Goal: Book appointment/travel/reservation

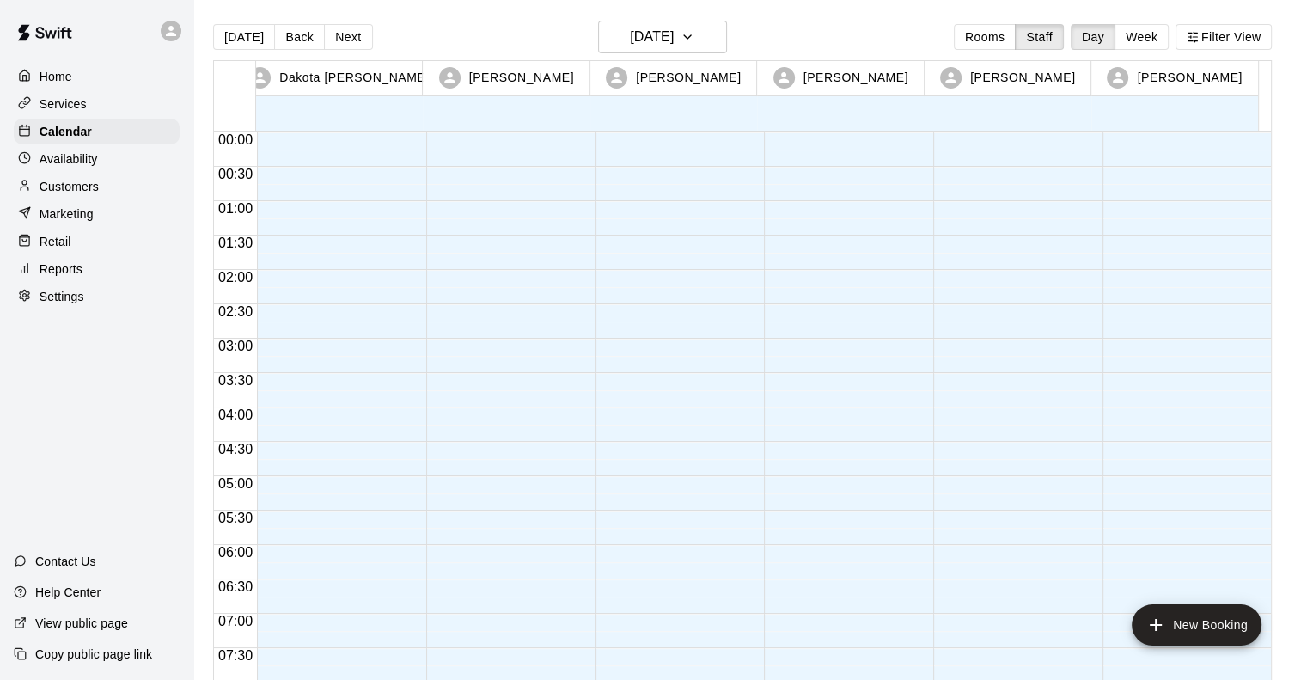
scroll to position [1035, 0]
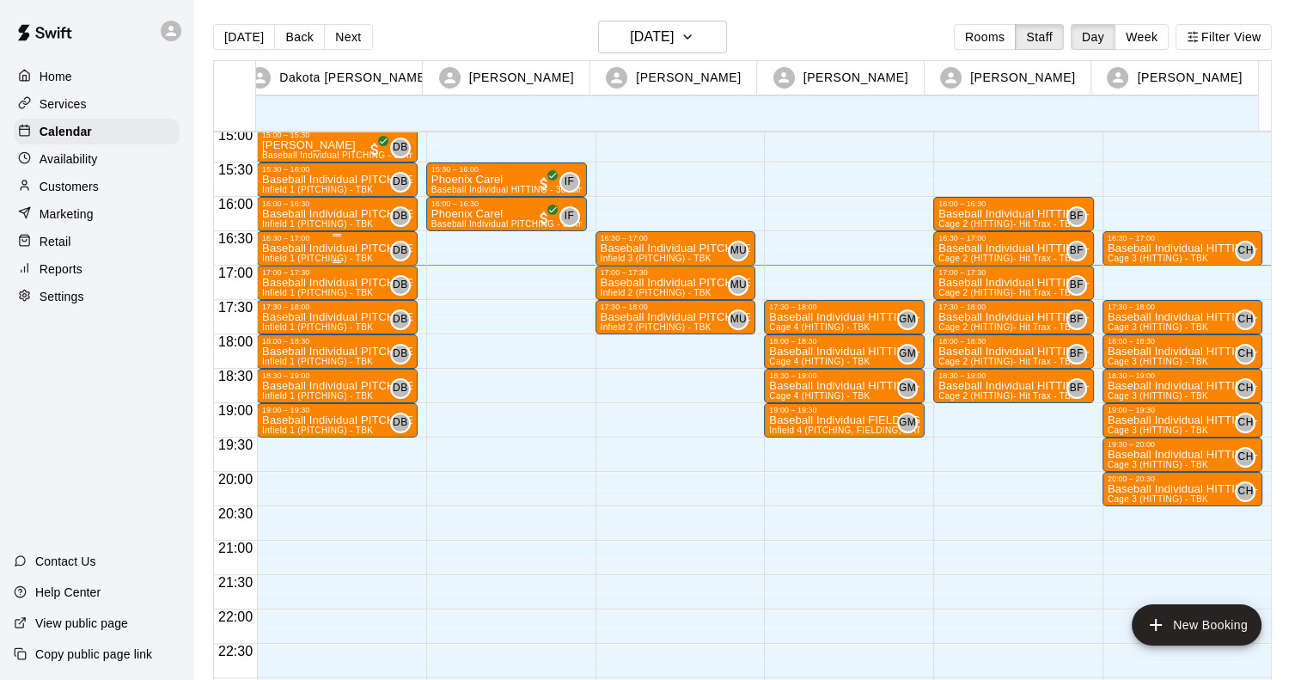
click at [301, 248] on p "Baseball Individual PITCHING - 30 minutes" at bounding box center [337, 248] width 150 height 0
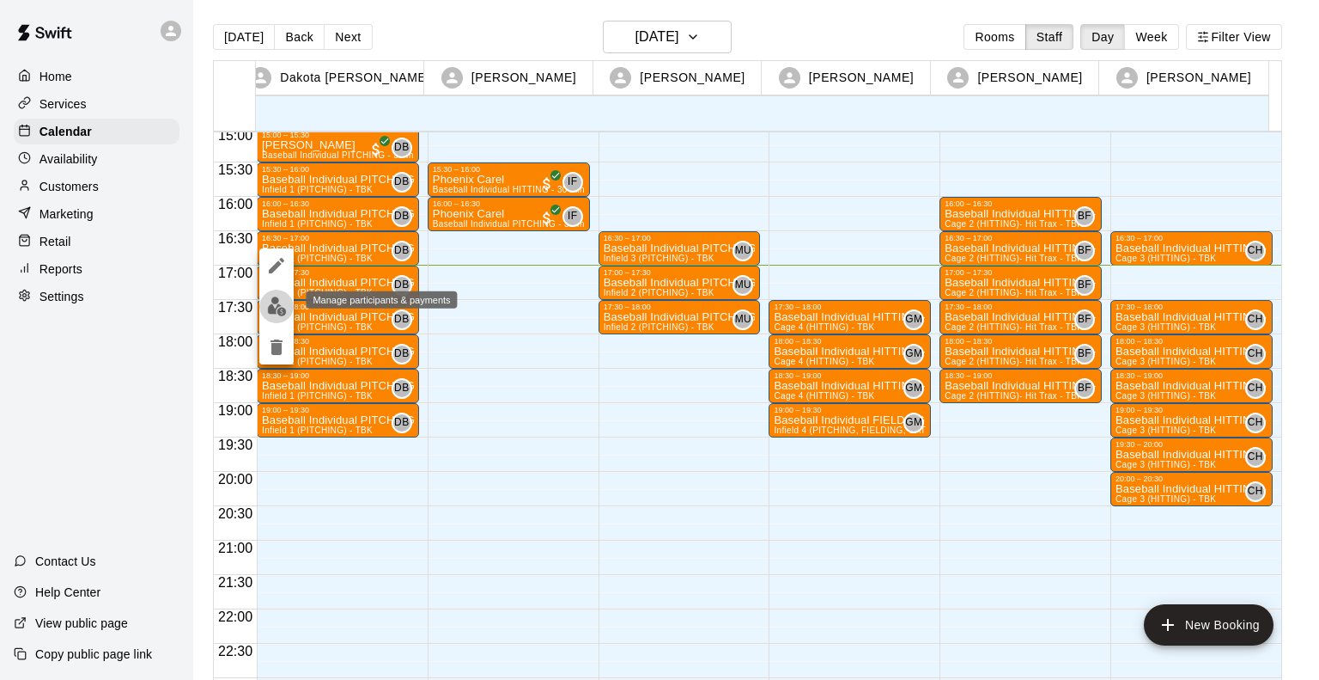
click at [277, 310] on img "edit" at bounding box center [277, 306] width 20 height 20
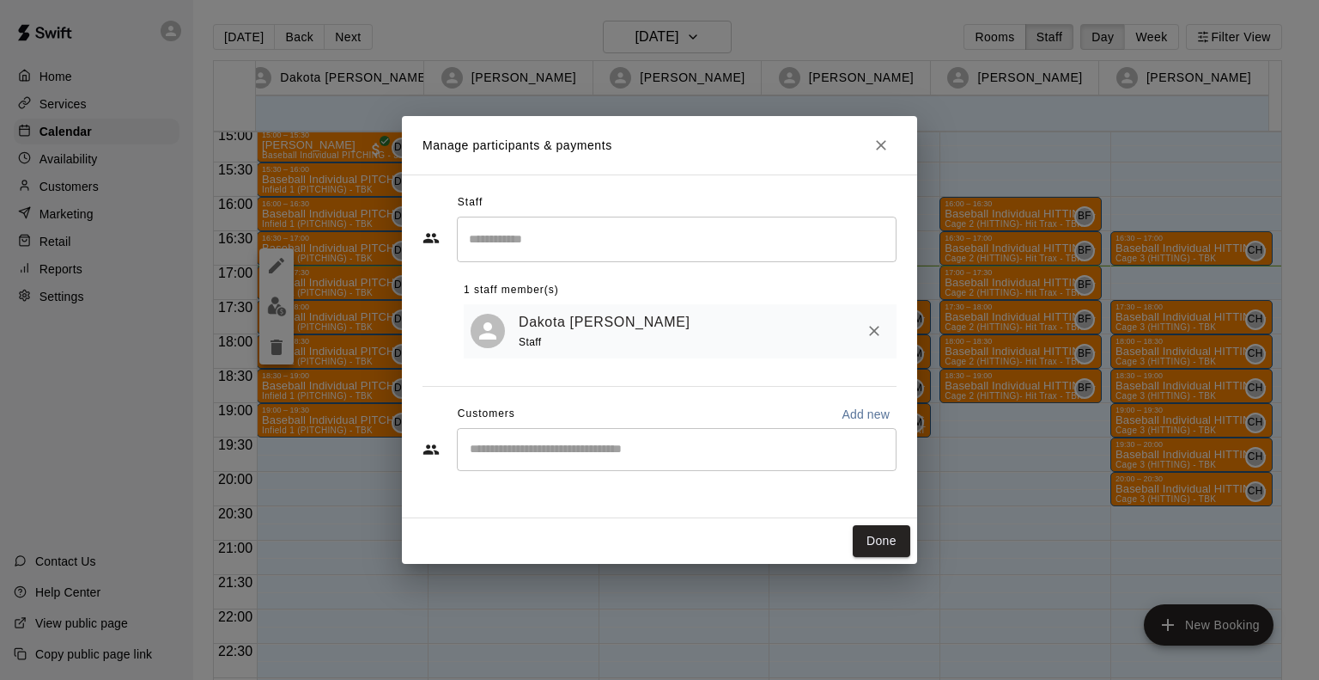
click at [580, 460] on div "​" at bounding box center [677, 449] width 440 height 43
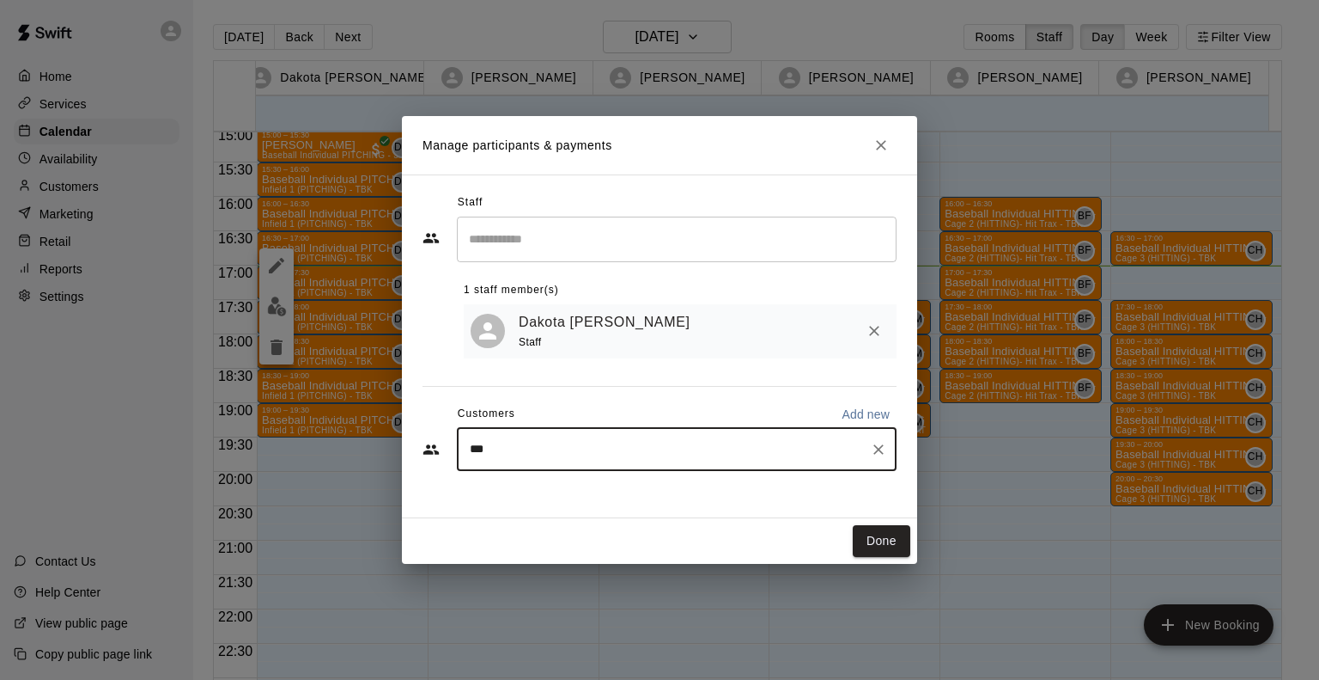
type input "****"
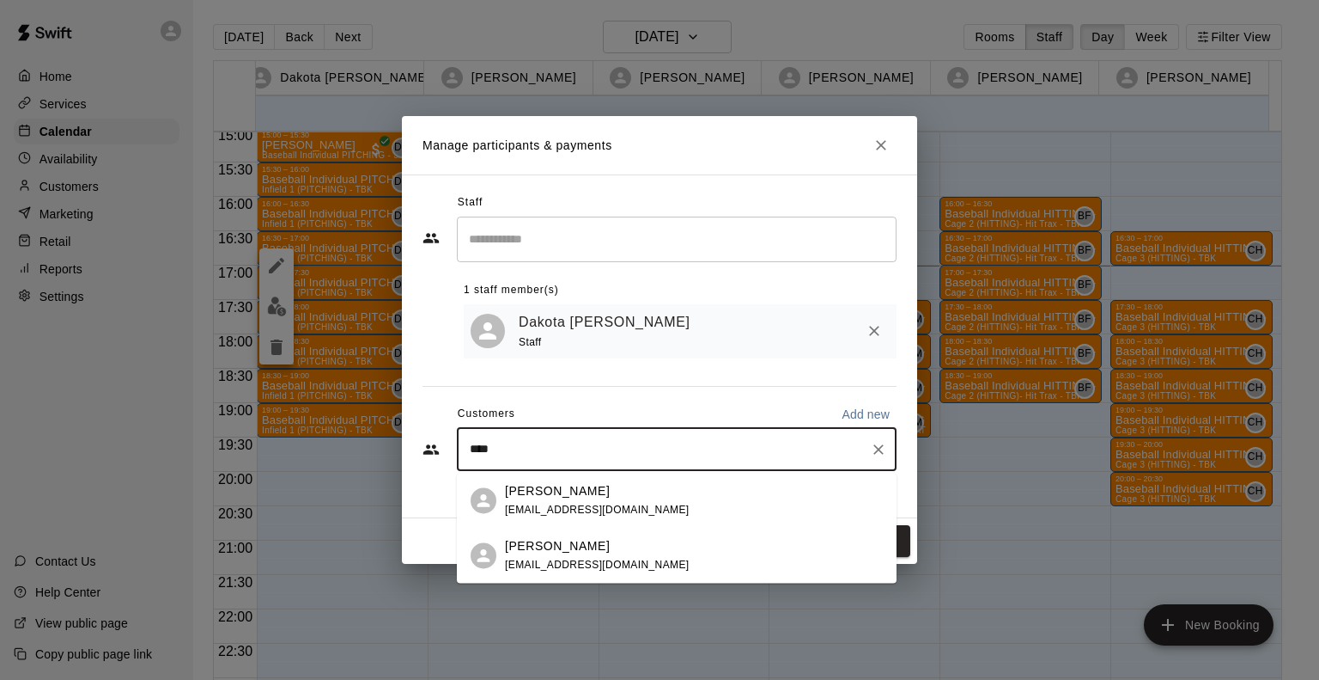
click at [560, 552] on p "[PERSON_NAME]" at bounding box center [557, 546] width 105 height 18
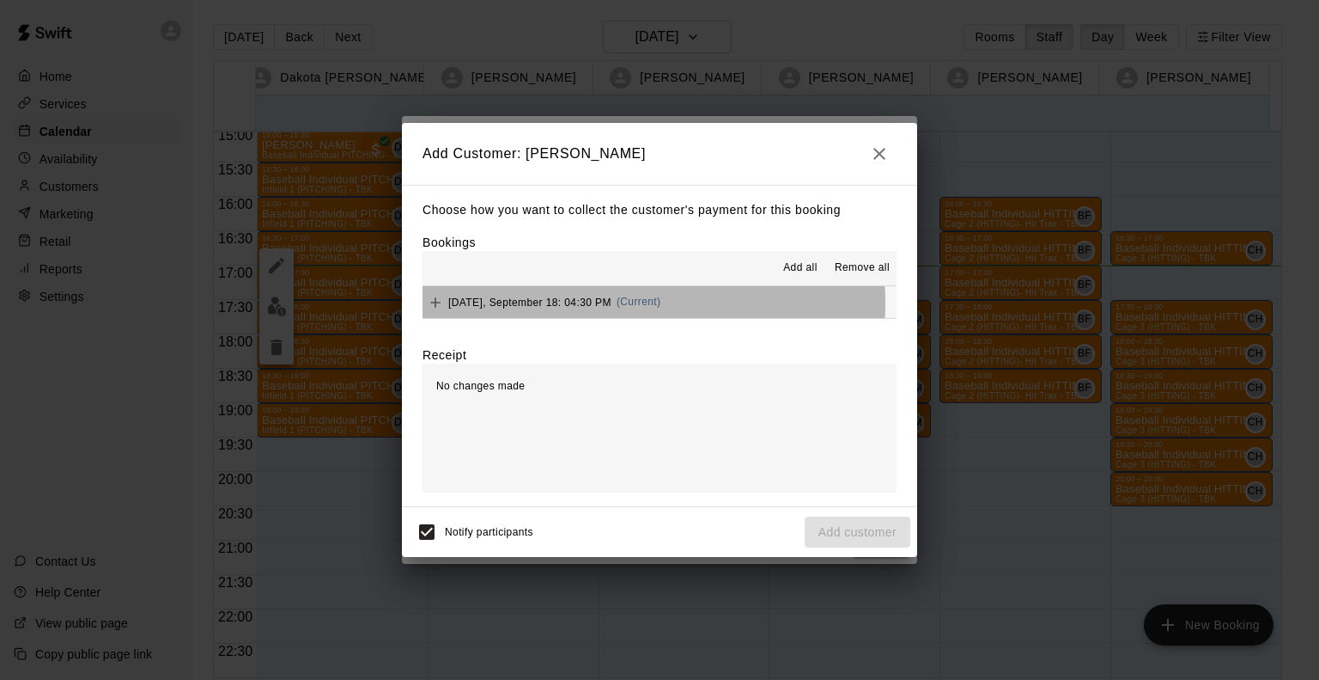
click at [598, 304] on span "[DATE], September 18: 04:30 PM" at bounding box center [529, 302] width 163 height 12
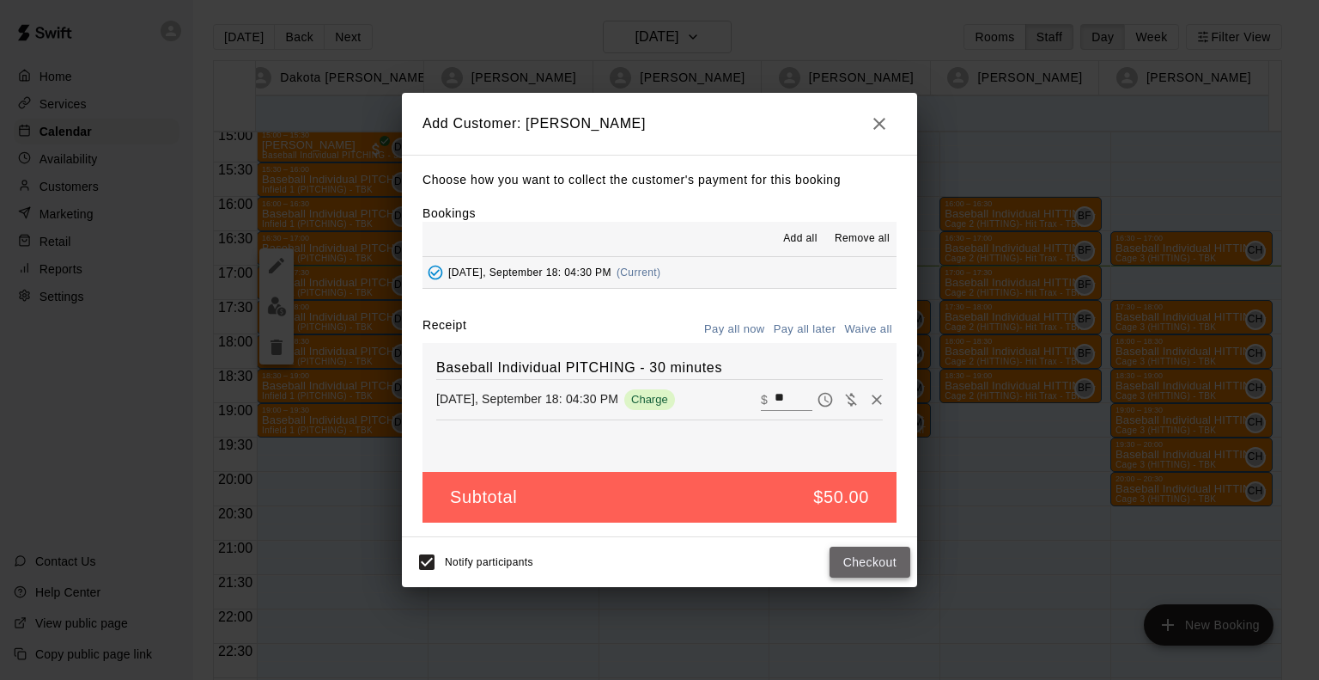
click at [865, 570] on button "Checkout" at bounding box center [870, 562] width 81 height 32
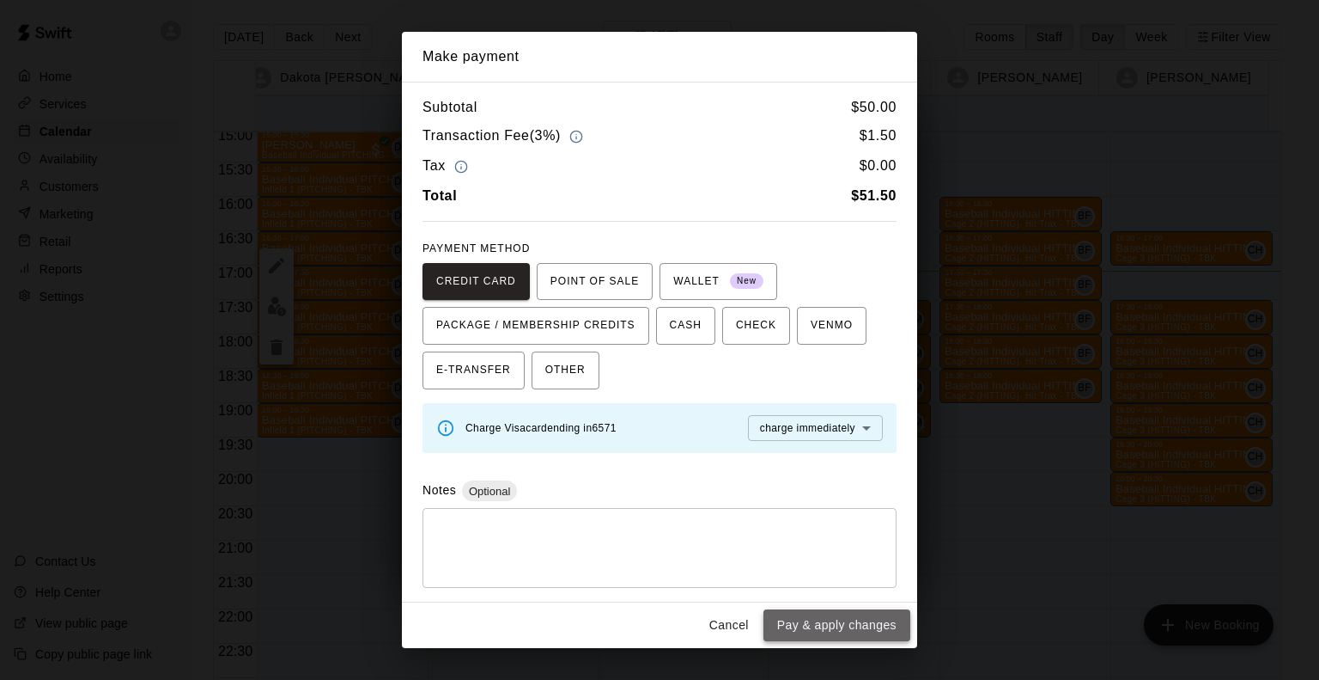
click at [820, 627] on button "Pay & apply changes" at bounding box center [837, 625] width 147 height 32
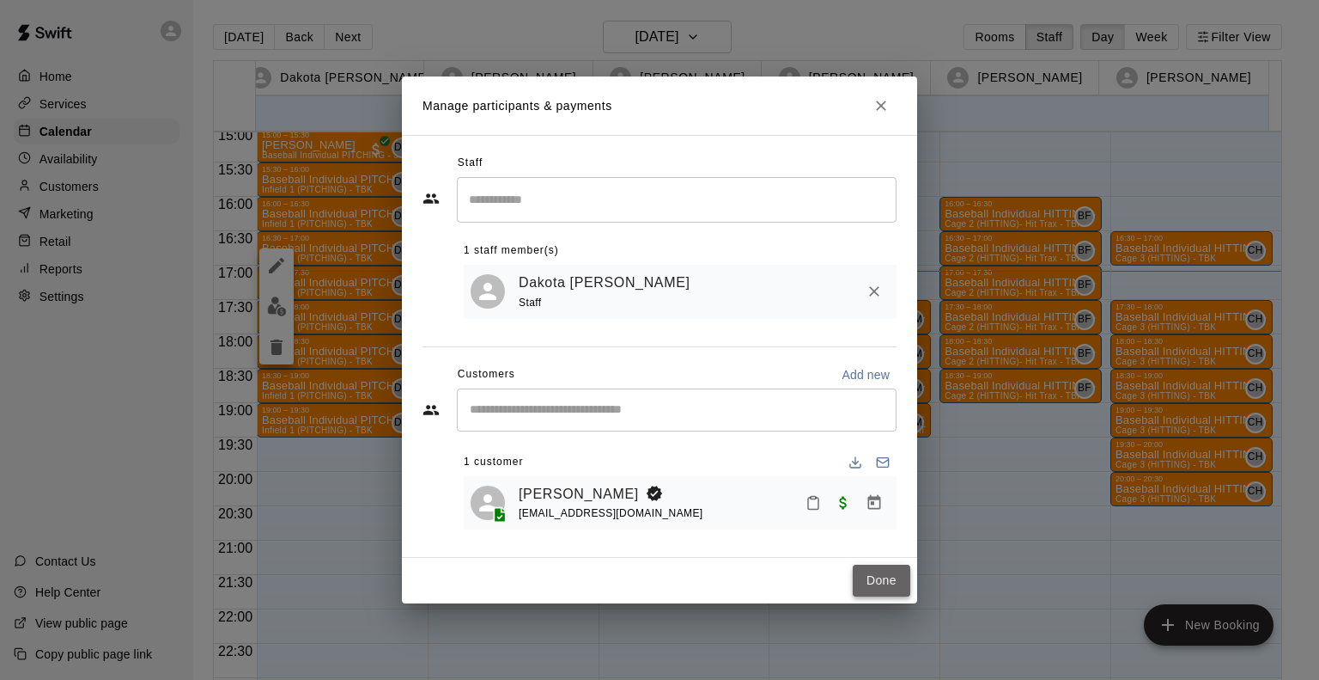
click at [901, 577] on button "Done" at bounding box center [882, 580] width 58 height 32
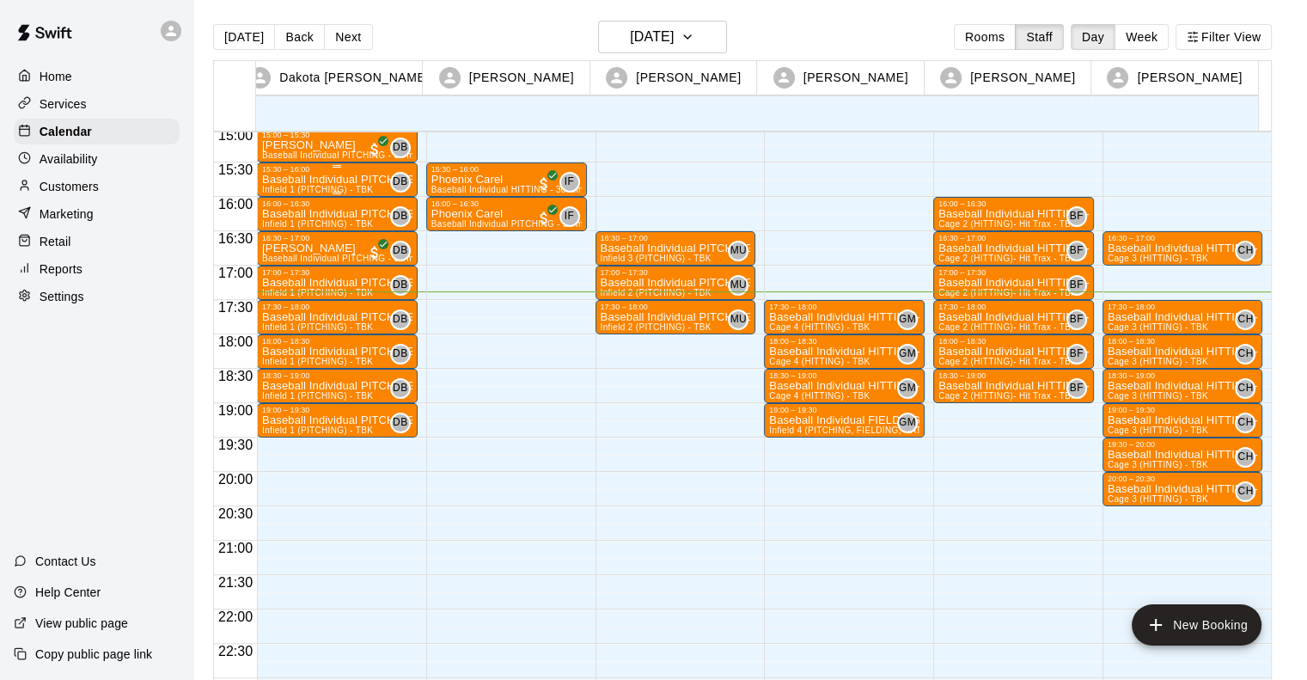
click at [311, 183] on div "Baseball Individual PITCHING - 30 minutes Infield 1 (PITCHING) - TBK" at bounding box center [337, 514] width 150 height 680
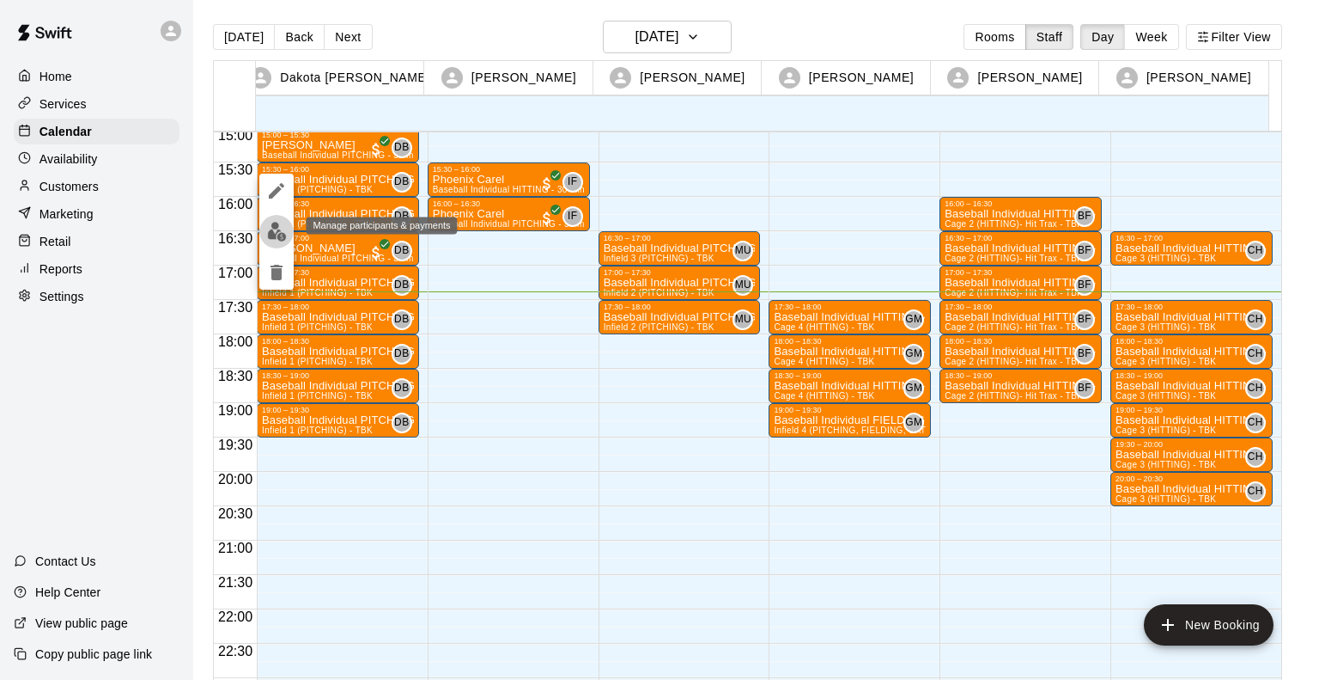
click at [271, 235] on img "edit" at bounding box center [277, 232] width 20 height 20
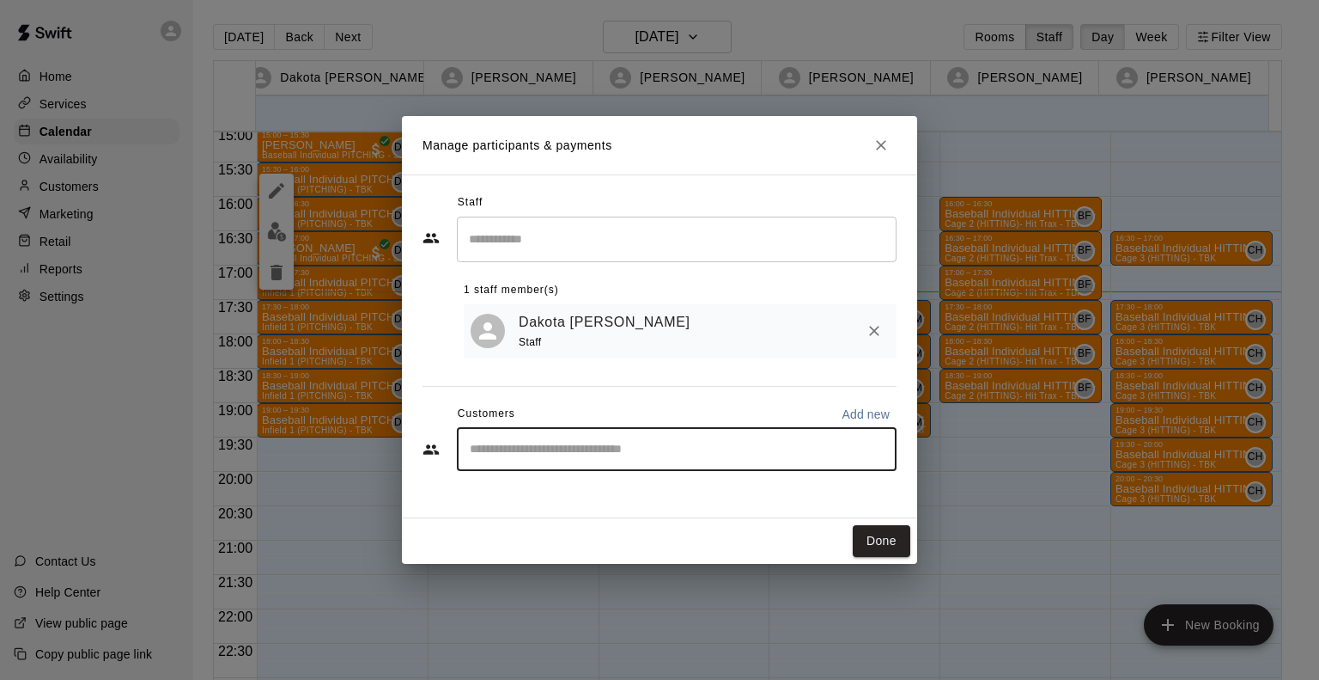
click at [526, 454] on input "Start typing to search customers..." at bounding box center [677, 449] width 424 height 17
type input "******"
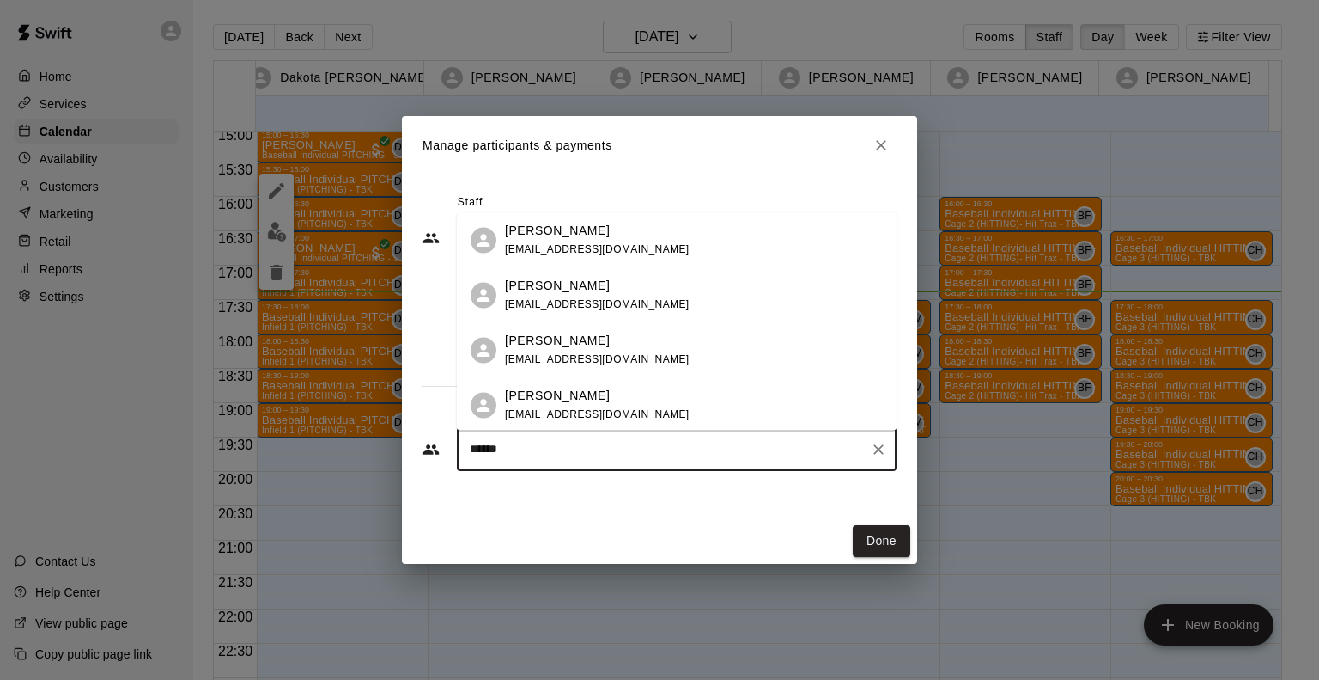
click at [581, 399] on p "[PERSON_NAME]" at bounding box center [557, 396] width 105 height 18
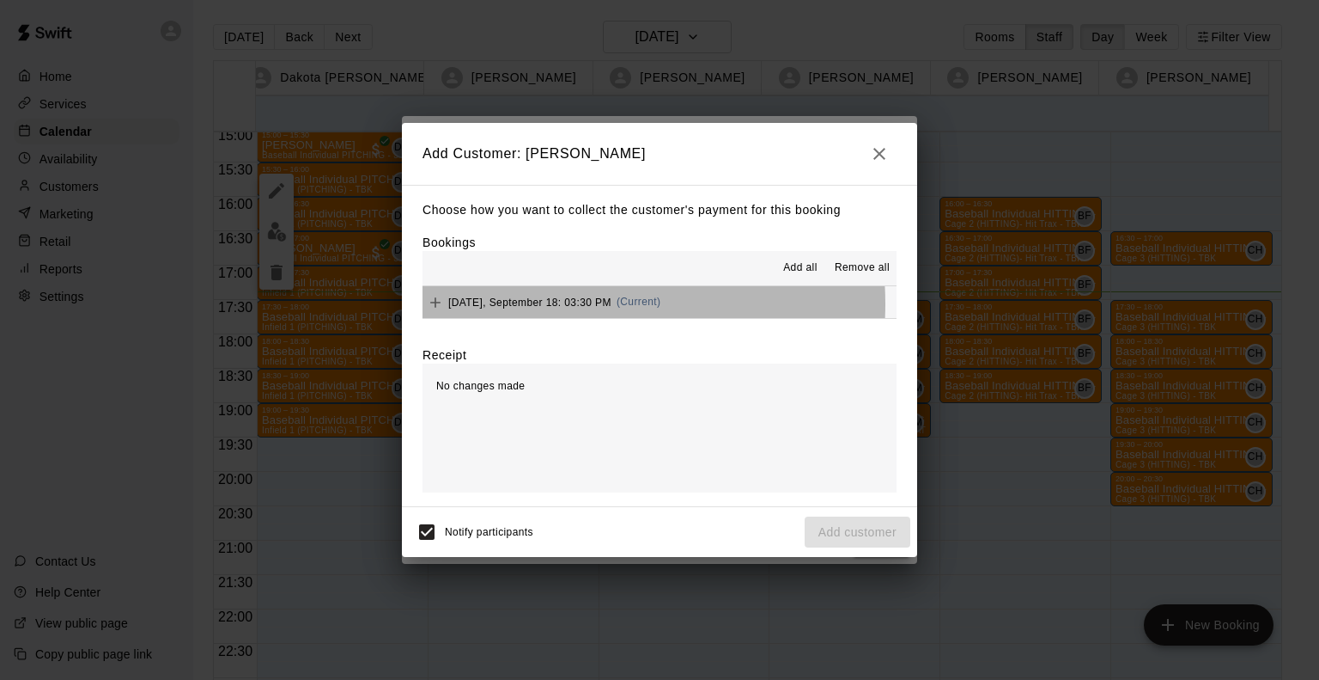
click at [563, 305] on span "[DATE], September 18: 03:30 PM" at bounding box center [529, 302] width 163 height 12
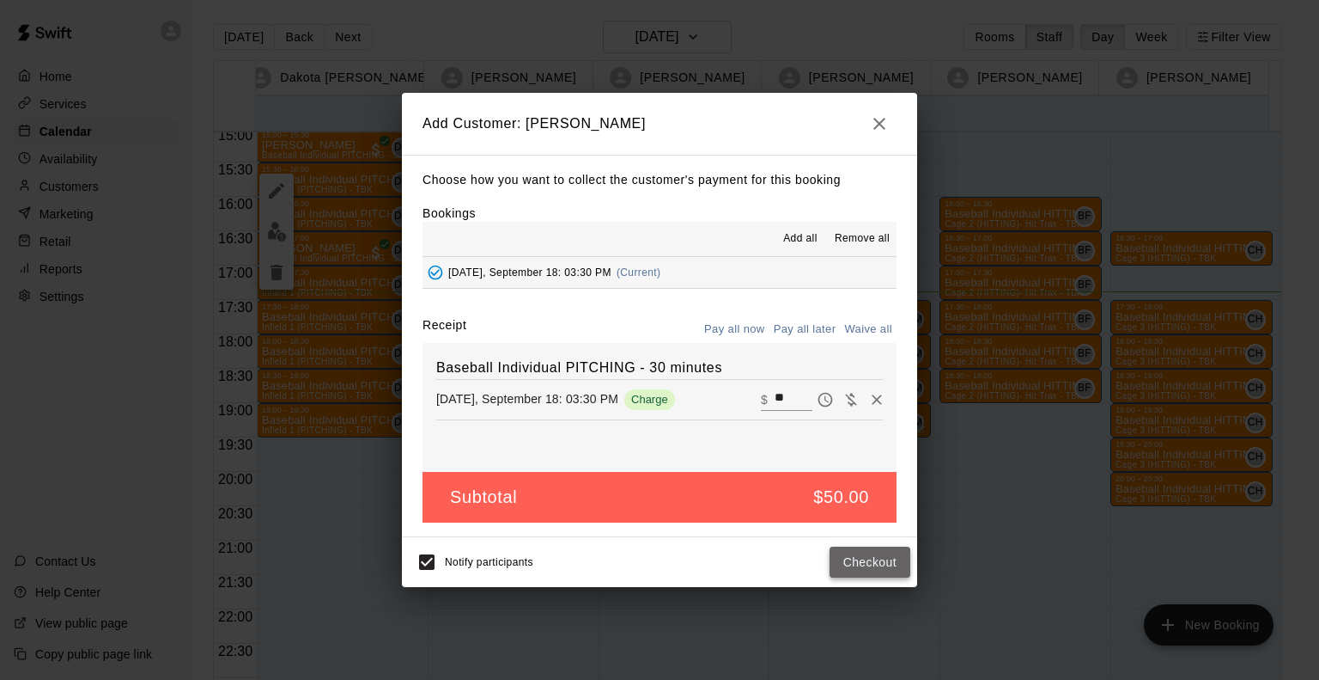
click at [871, 569] on button "Checkout" at bounding box center [870, 562] width 81 height 32
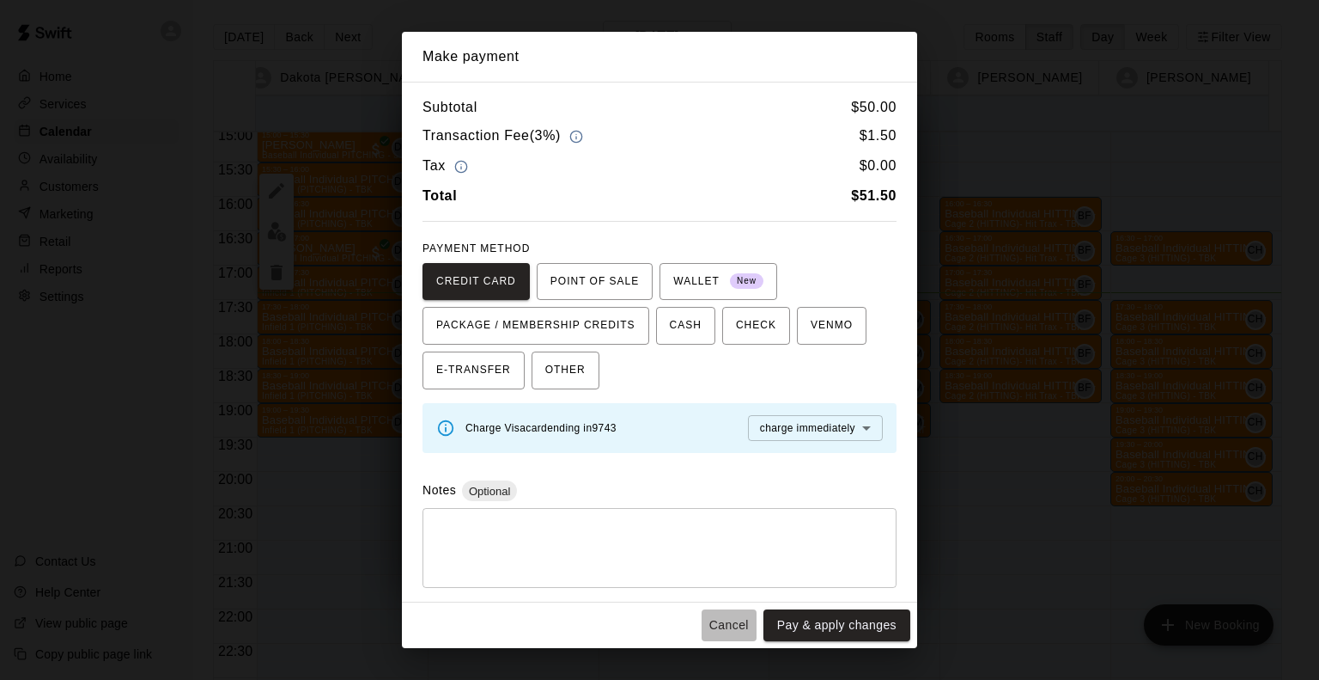
click at [728, 627] on button "Cancel" at bounding box center [729, 625] width 55 height 32
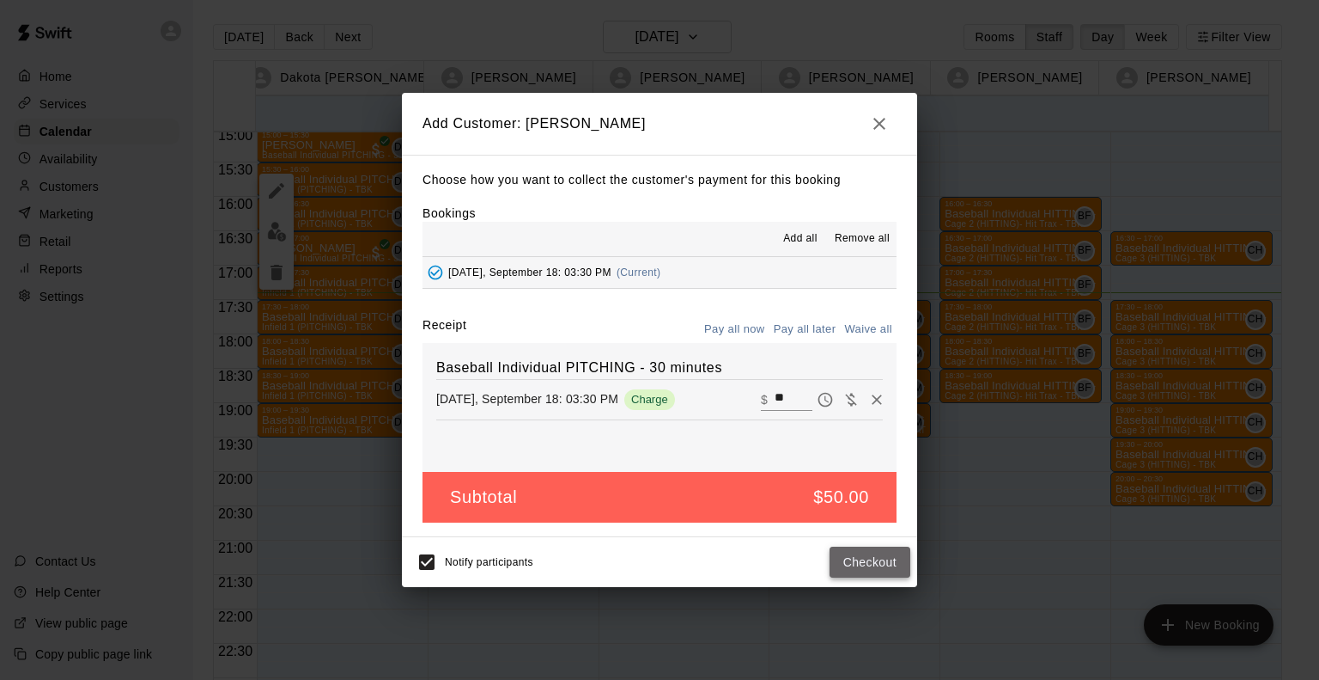
click at [869, 570] on button "Checkout" at bounding box center [870, 562] width 81 height 32
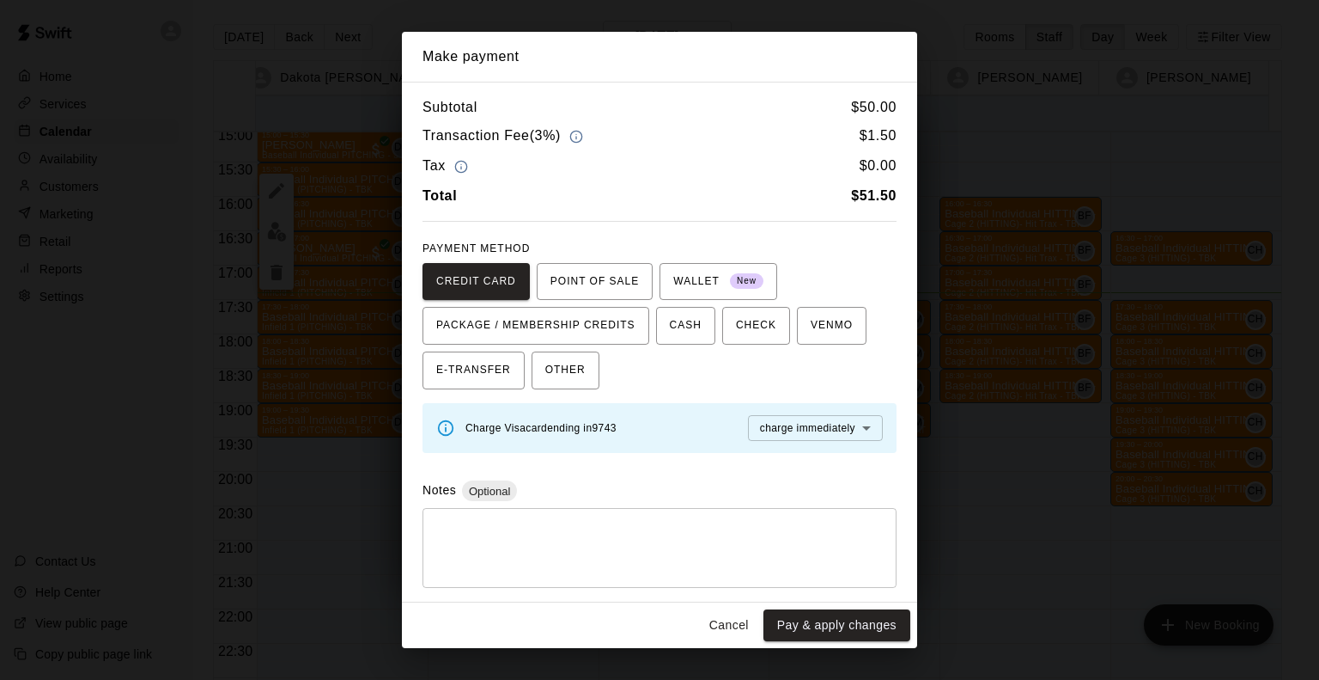
click at [714, 612] on button "Cancel" at bounding box center [729, 625] width 55 height 32
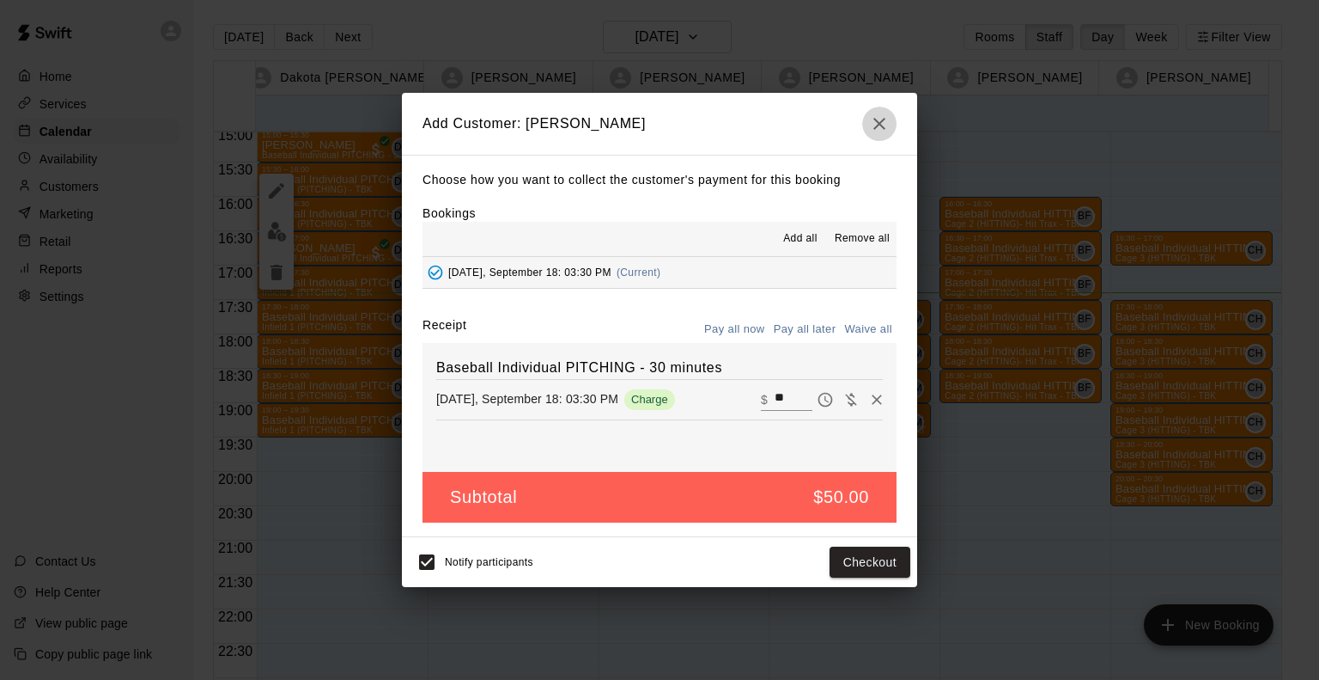
click at [881, 122] on icon "button" at bounding box center [879, 123] width 21 height 21
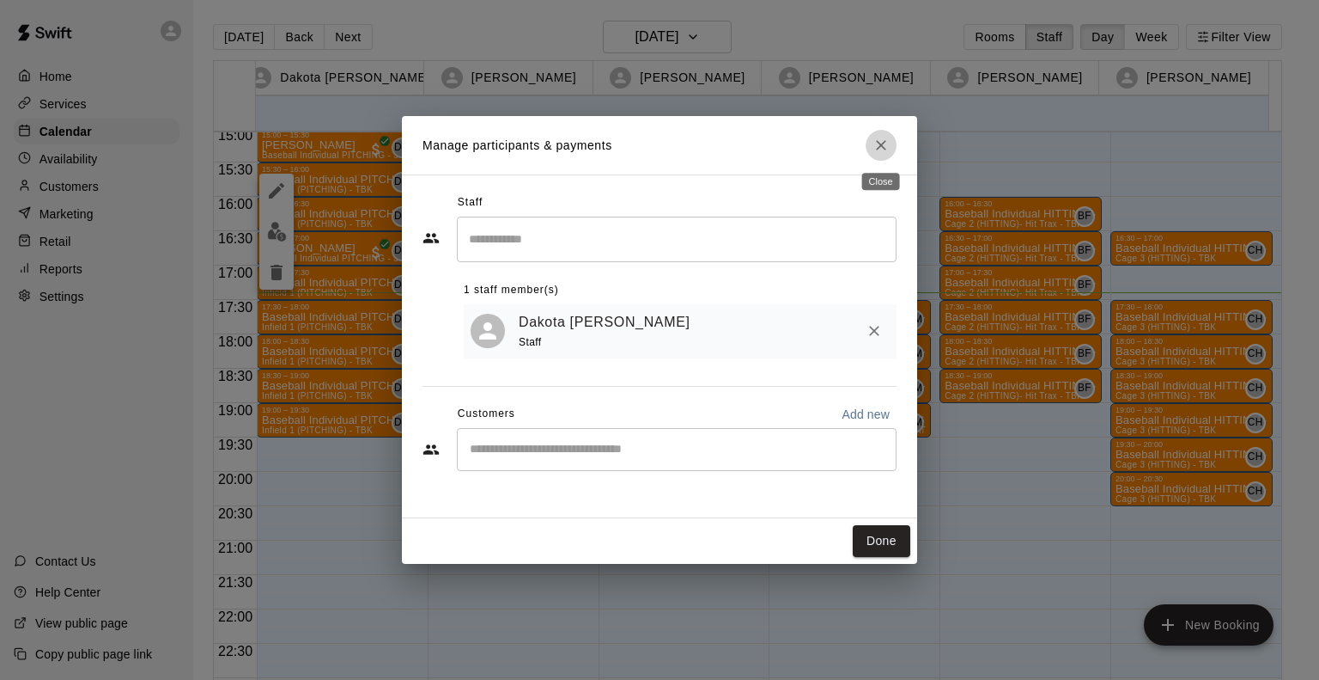
click at [873, 147] on icon "Close" at bounding box center [881, 145] width 17 height 17
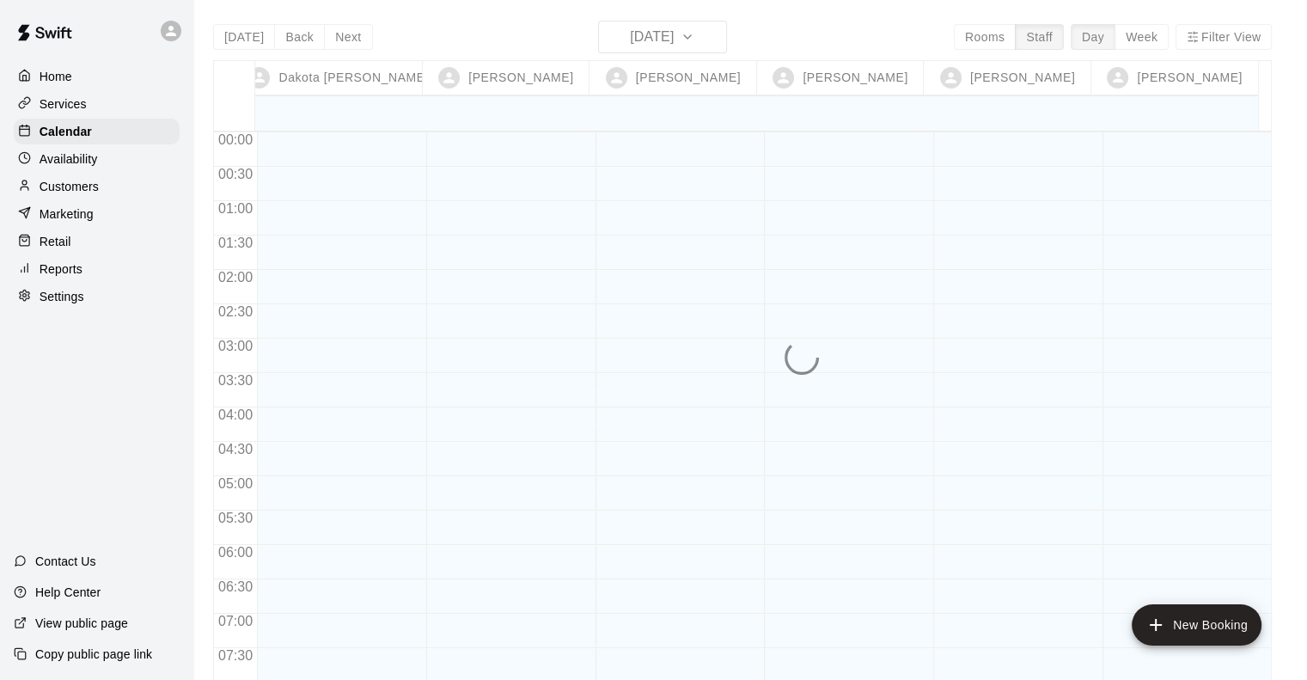
scroll to position [1045, 0]
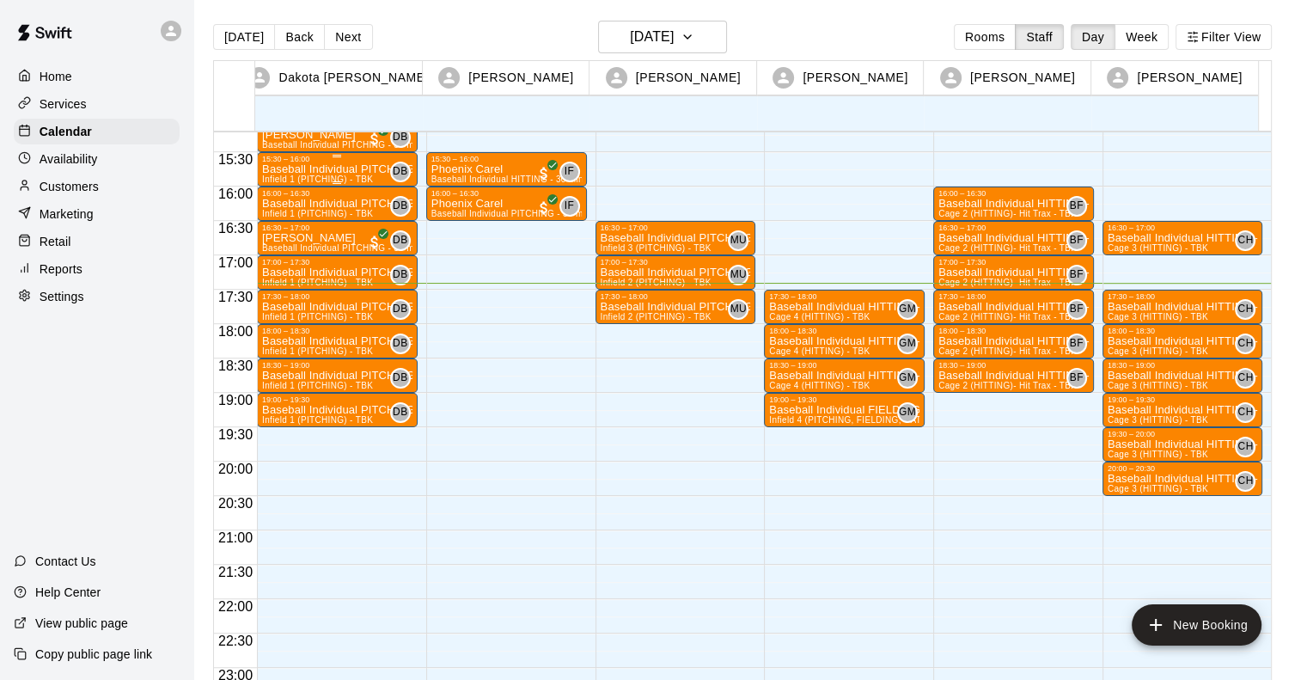
click at [299, 159] on div "15:30 – 16:00" at bounding box center [337, 159] width 150 height 9
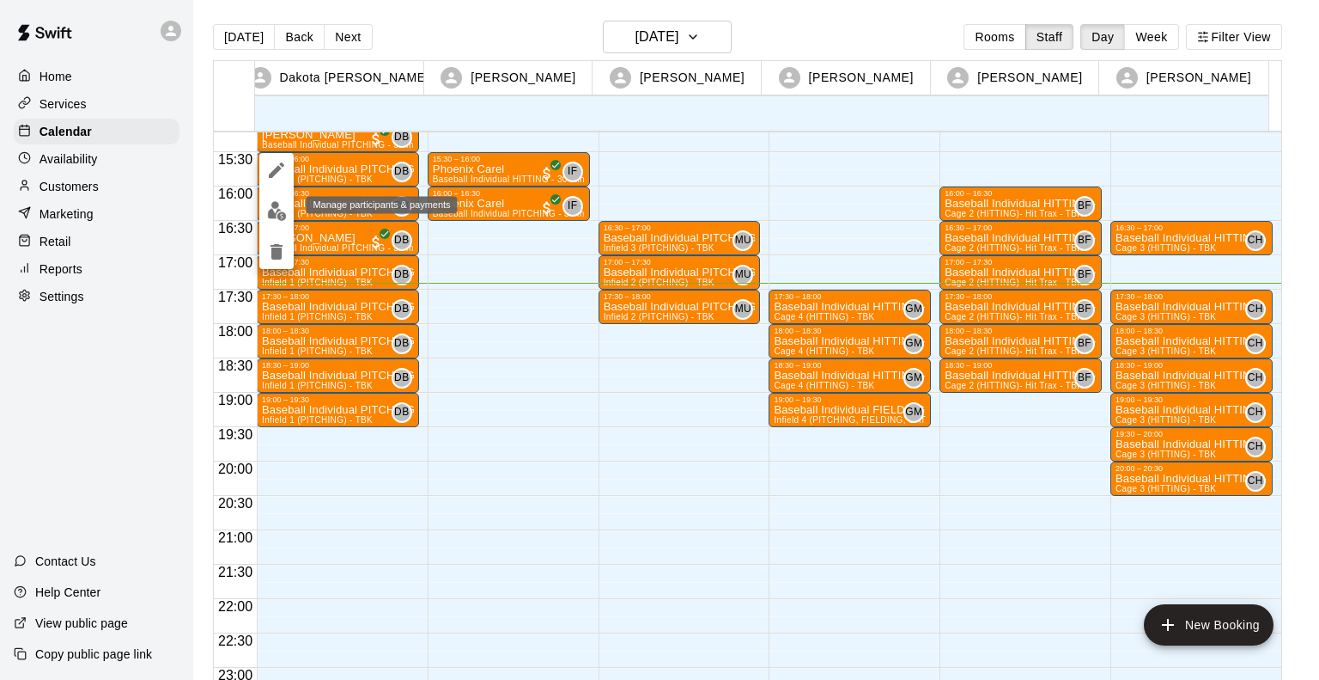
click at [280, 212] on img "edit" at bounding box center [277, 211] width 20 height 20
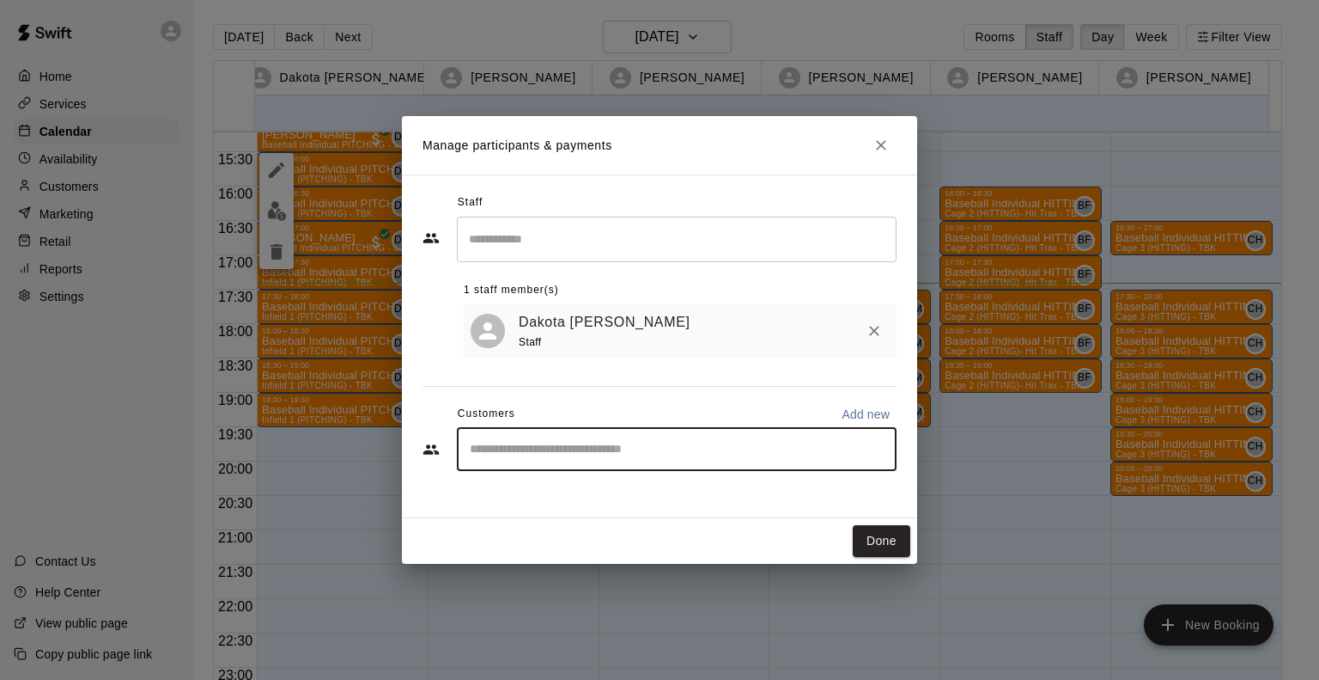
click at [659, 456] on input "Start typing to search customers..." at bounding box center [677, 449] width 424 height 17
type input "******"
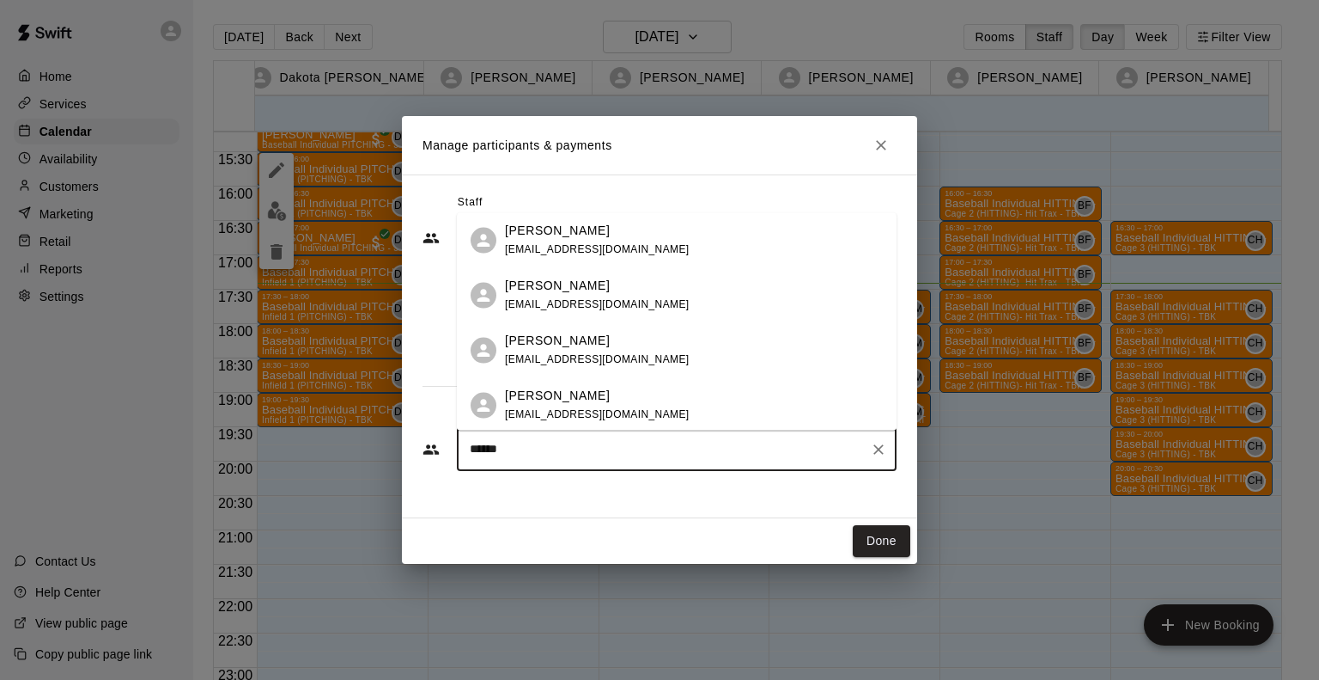
click at [565, 234] on p "[PERSON_NAME]" at bounding box center [557, 231] width 105 height 18
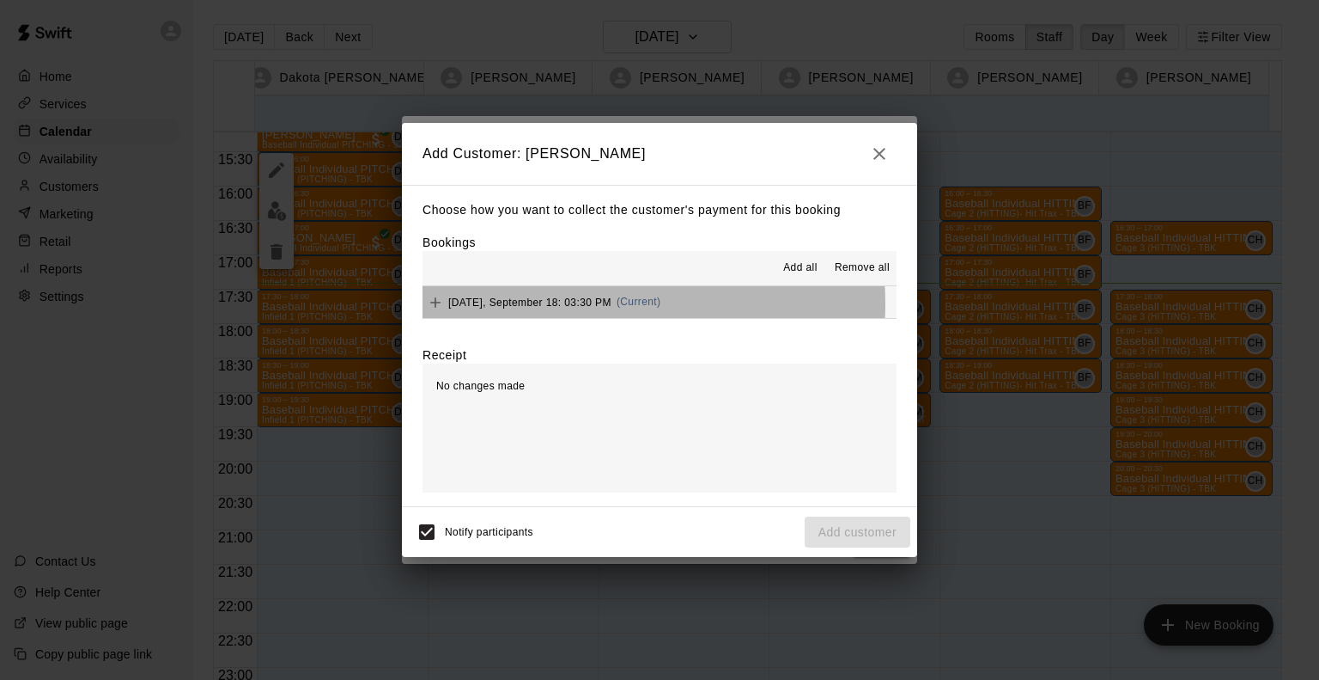
click at [565, 305] on span "[DATE], September 18: 03:30 PM" at bounding box center [529, 302] width 163 height 12
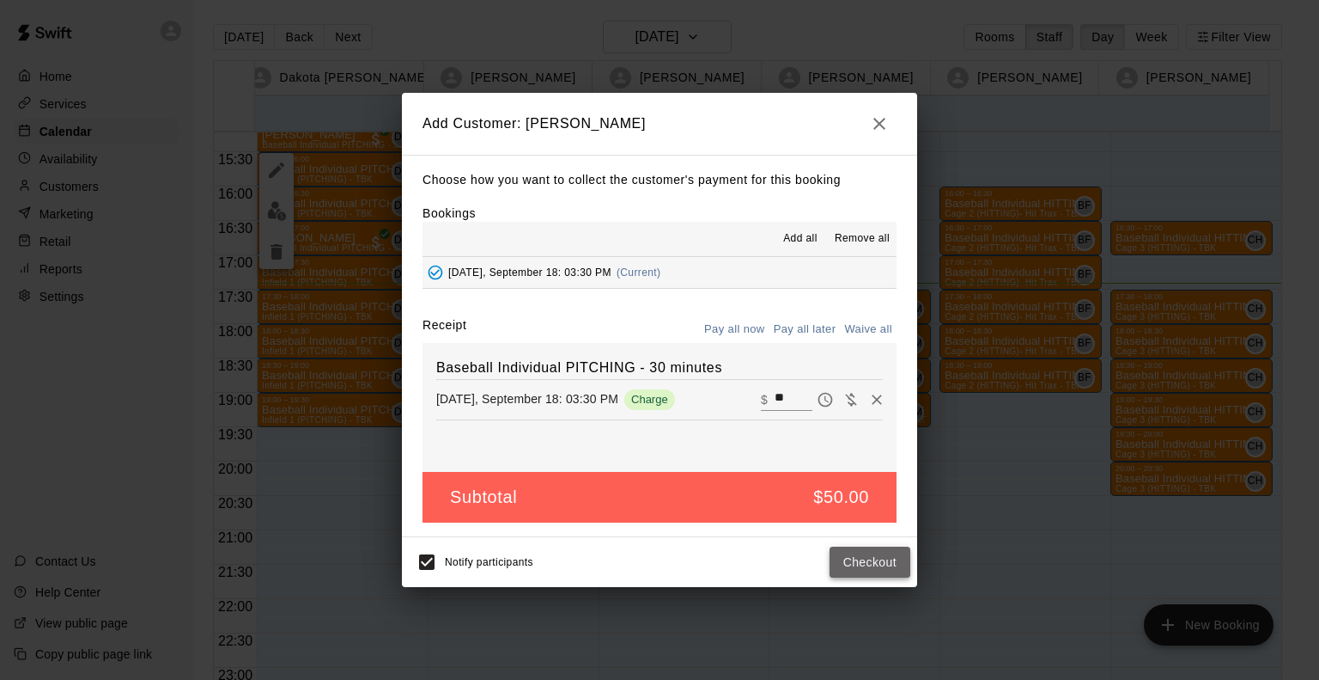
click at [881, 549] on button "Checkout" at bounding box center [870, 562] width 81 height 32
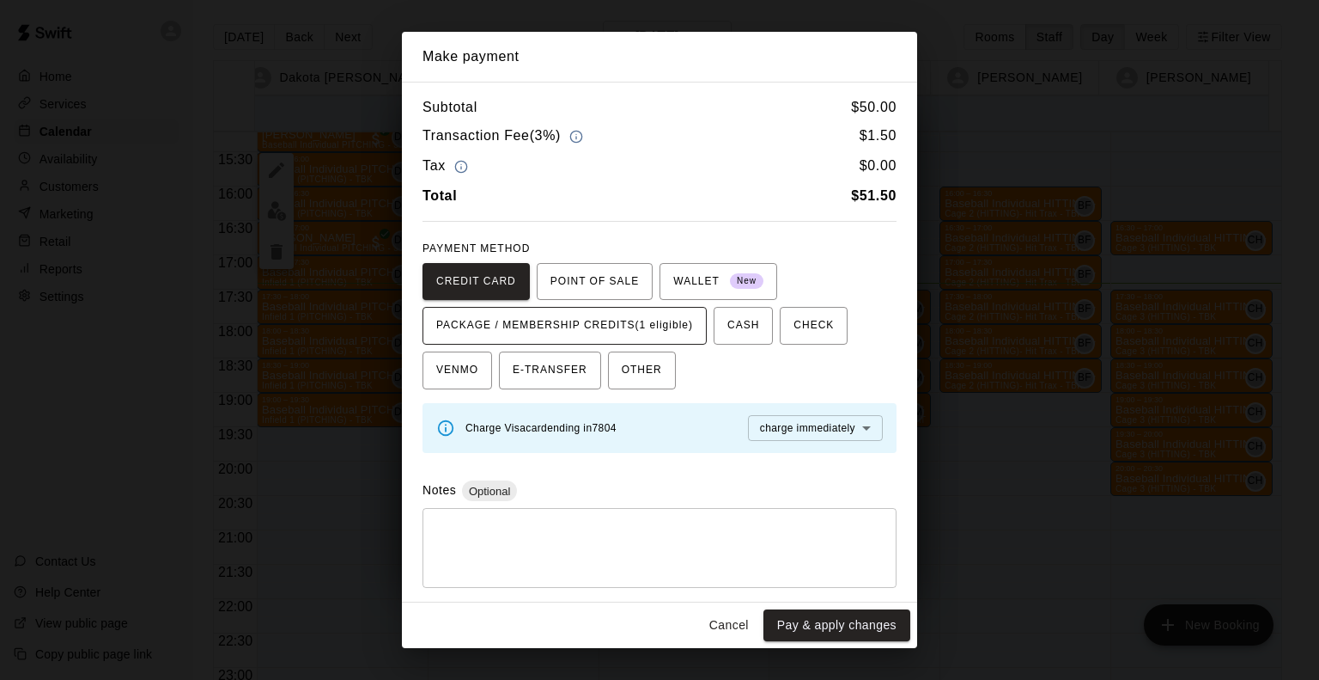
click at [684, 325] on span "PACKAGE / MEMBERSHIP CREDITS (1 eligible)" at bounding box center [564, 325] width 257 height 27
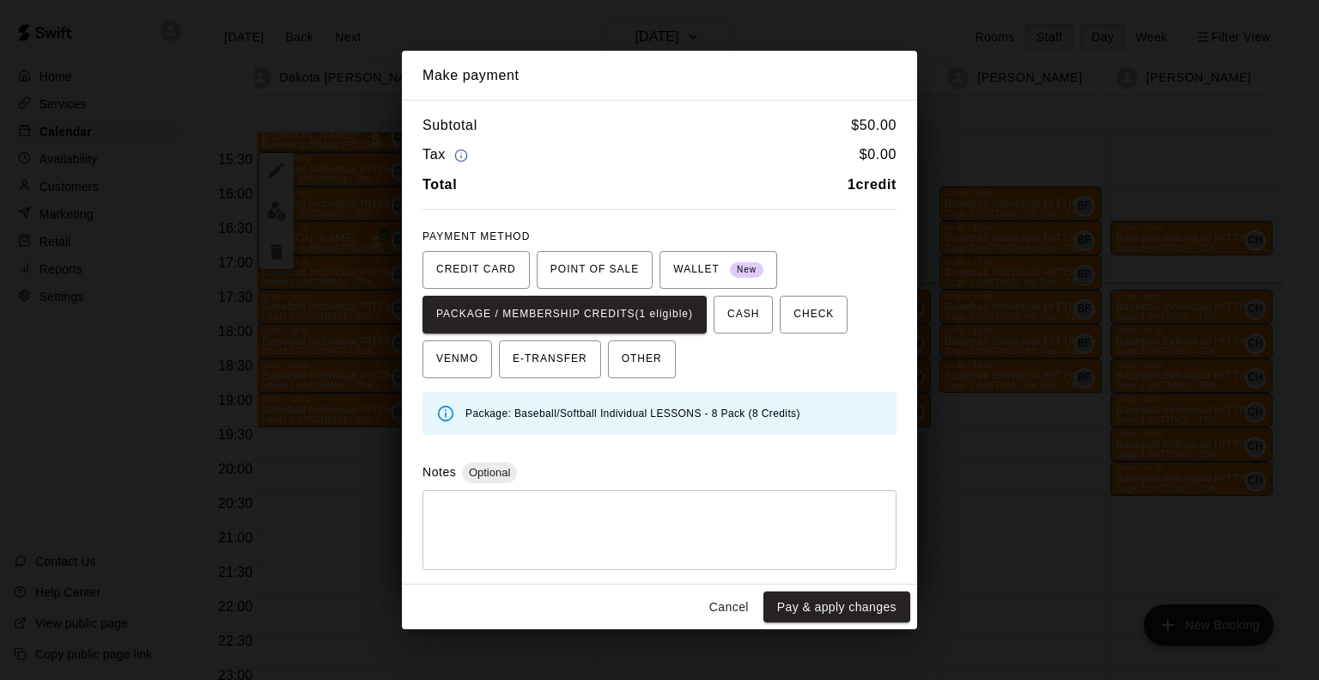
click at [856, 623] on div "Cancel Pay & apply changes" at bounding box center [659, 607] width 515 height 46
click at [856, 603] on button "Pay & apply changes" at bounding box center [837, 607] width 147 height 32
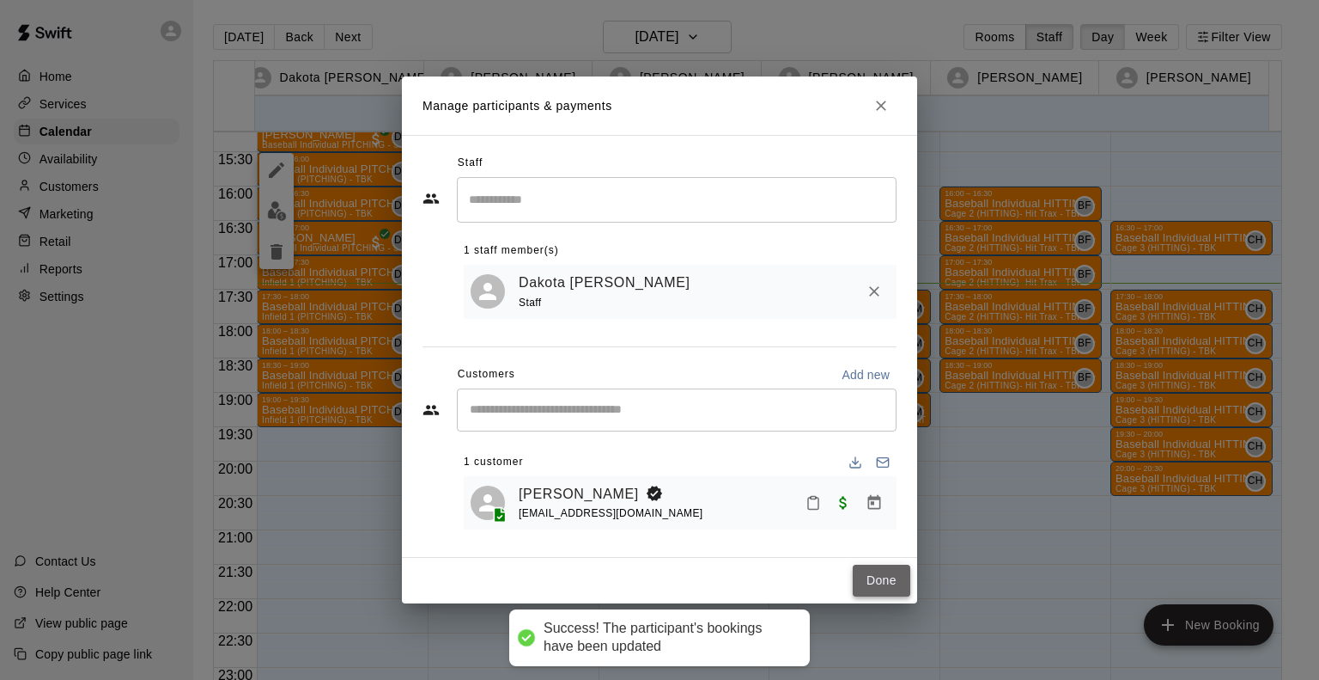
click at [874, 592] on button "Done" at bounding box center [882, 580] width 58 height 32
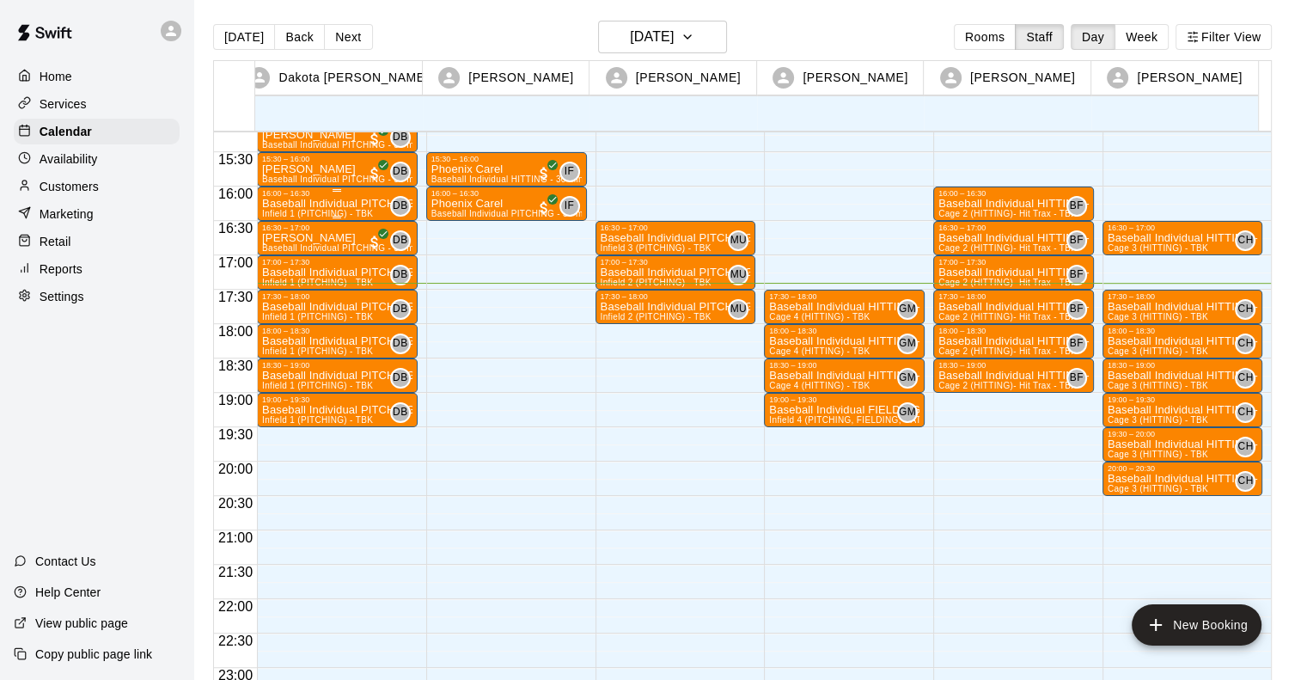
click at [302, 204] on p "Baseball Individual PITCHING - 30 minutes" at bounding box center [337, 204] width 150 height 0
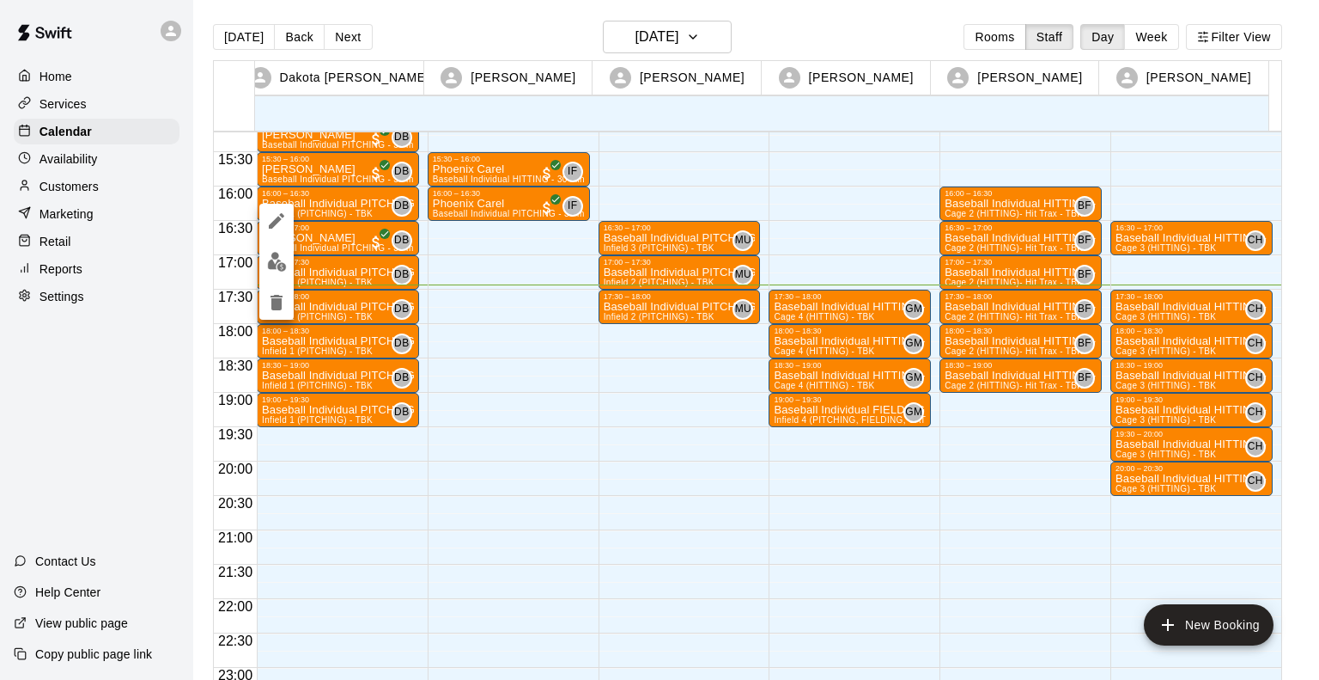
click at [311, 206] on div at bounding box center [659, 340] width 1319 height 680
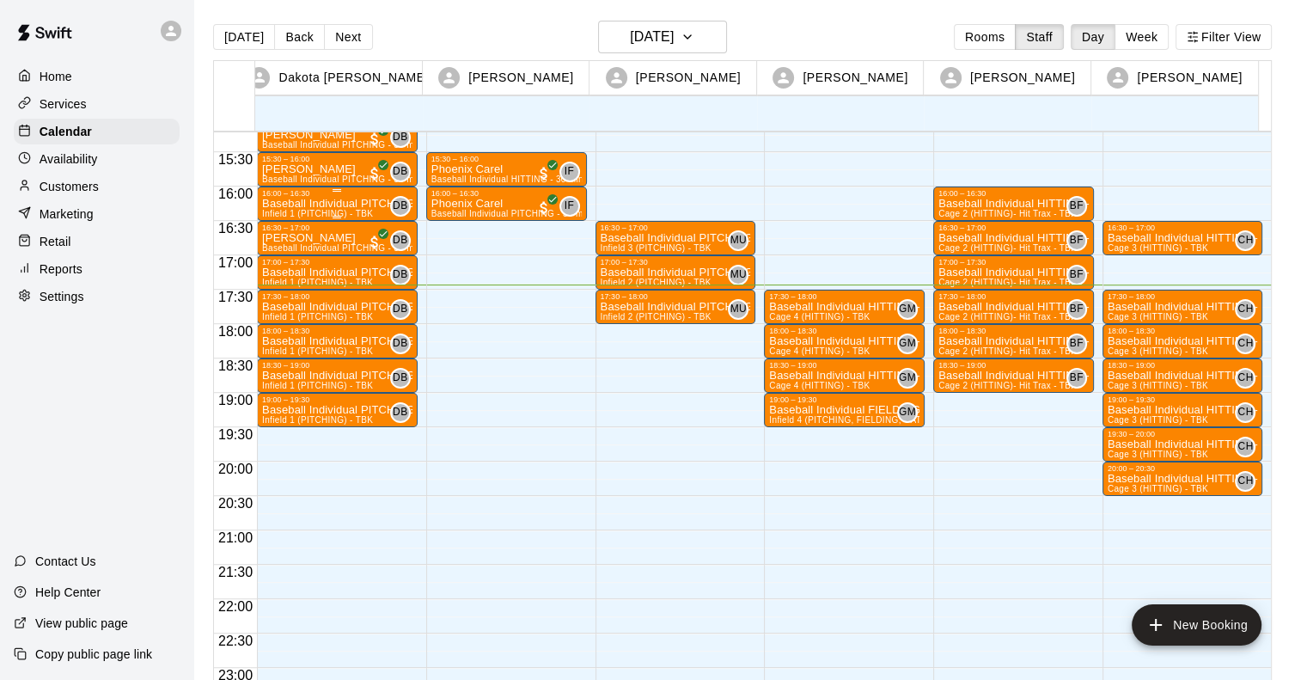
click at [311, 204] on p "Baseball Individual PITCHING - 30 minutes" at bounding box center [337, 204] width 150 height 0
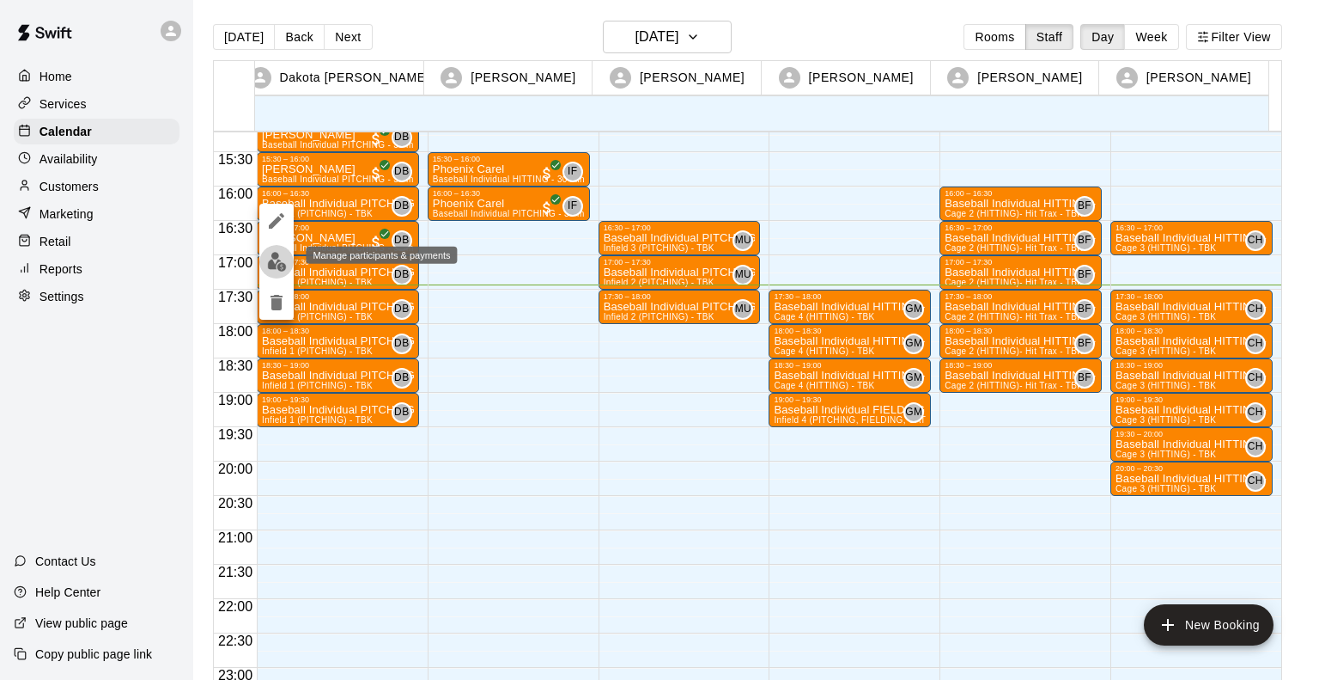
click at [282, 264] on img "edit" at bounding box center [277, 262] width 20 height 20
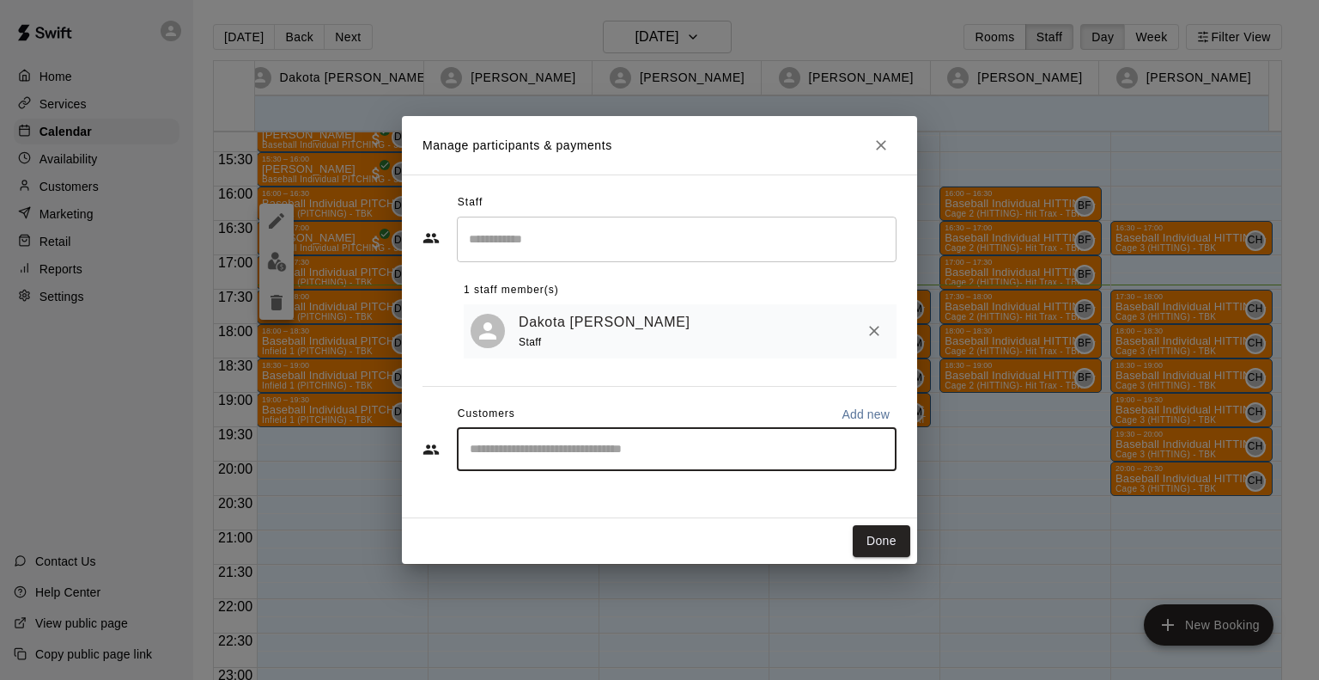
click at [512, 445] on input "Start typing to search customers..." at bounding box center [677, 449] width 424 height 17
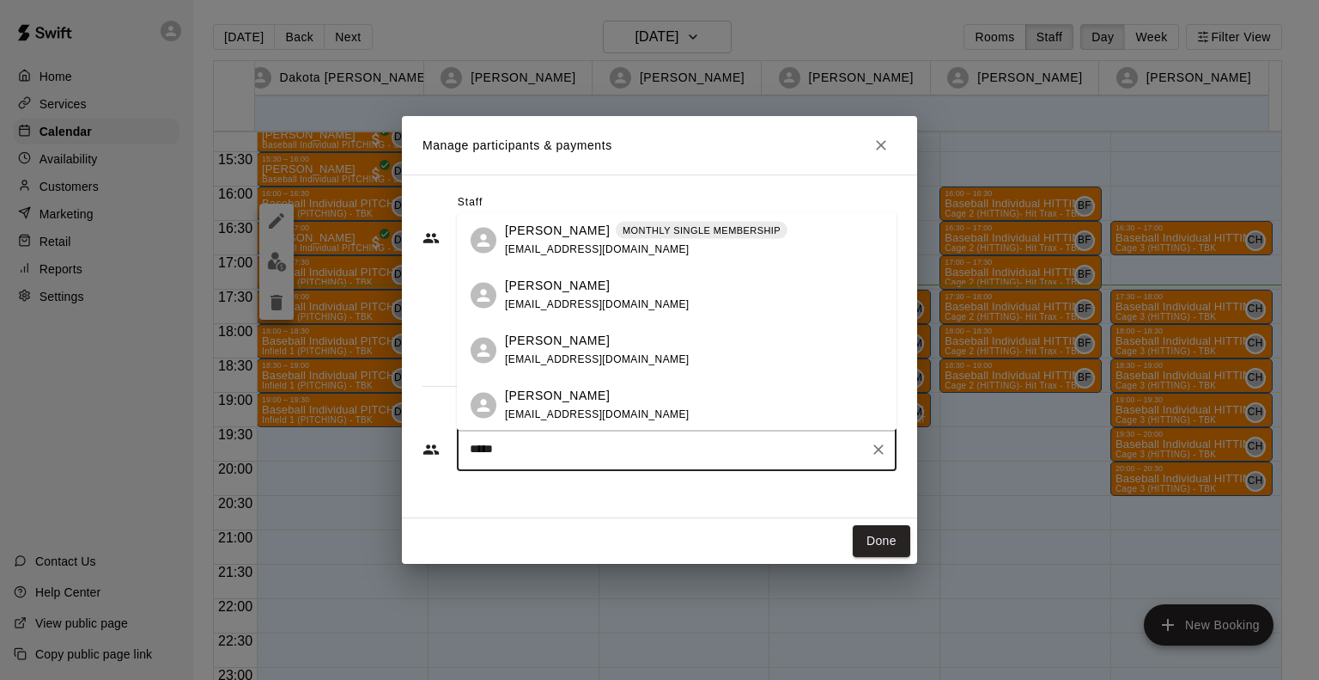
type input "******"
click at [570, 229] on p "Josh Jackson" at bounding box center [557, 231] width 105 height 18
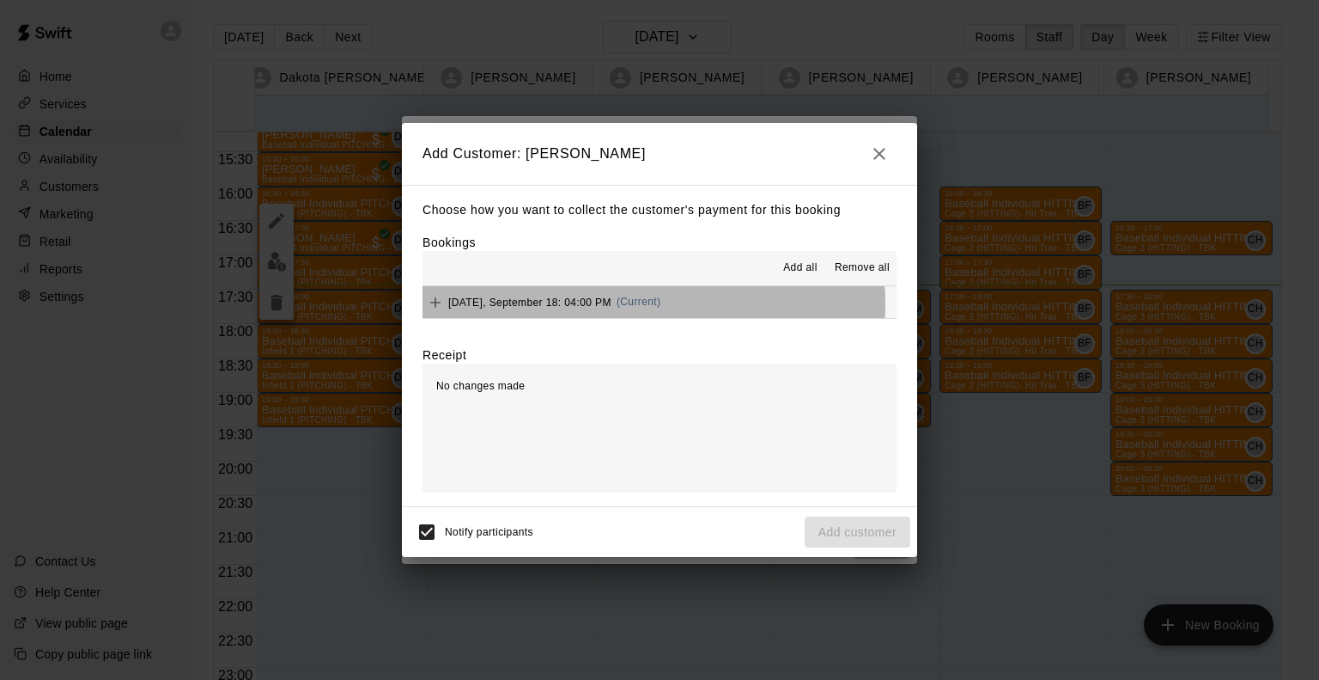
click at [598, 305] on span "Thursday, September 18: 04:00 PM" at bounding box center [529, 302] width 163 height 12
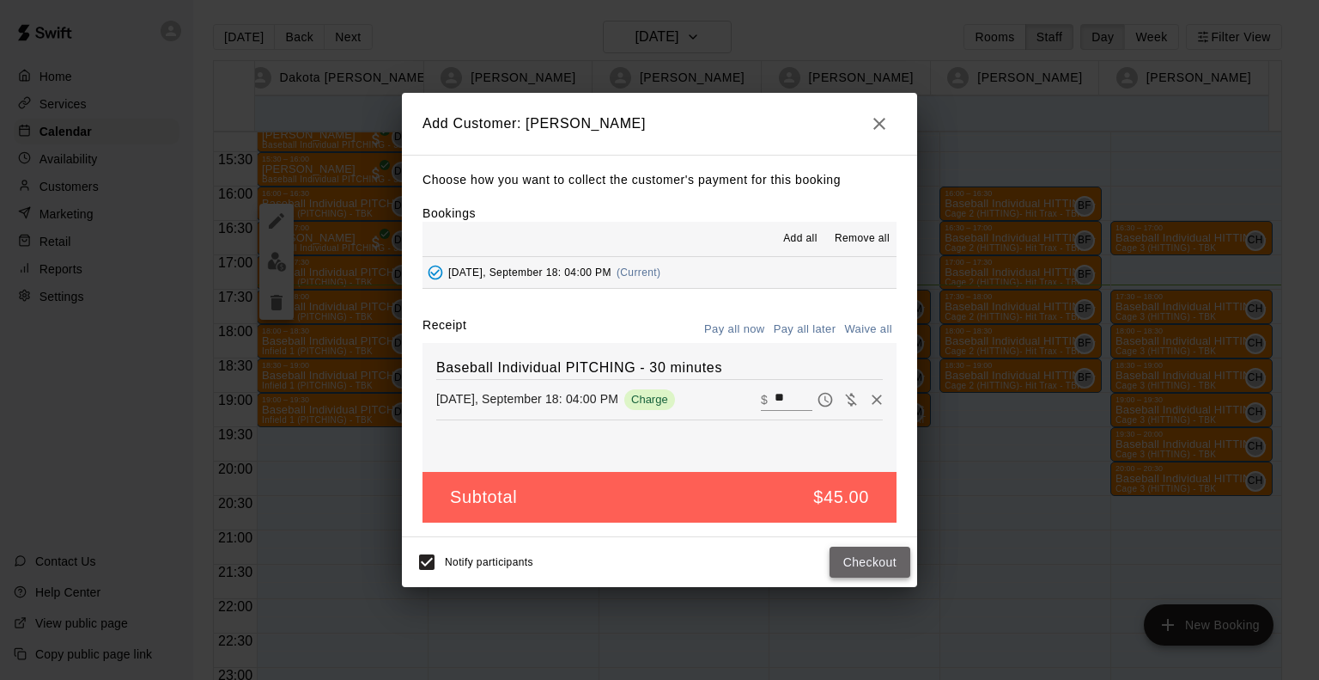
click at [873, 563] on button "Checkout" at bounding box center [870, 562] width 81 height 32
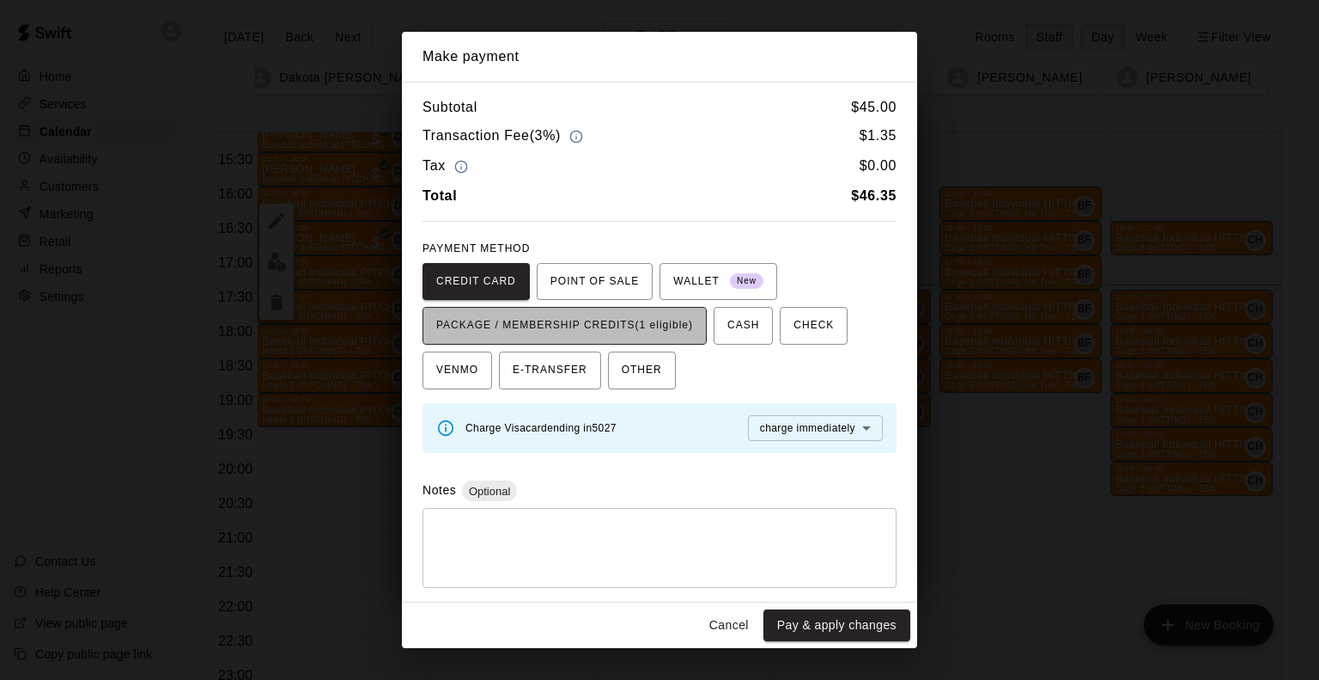
click at [631, 325] on span "PACKAGE / MEMBERSHIP CREDITS (1 eligible)" at bounding box center [564, 325] width 257 height 27
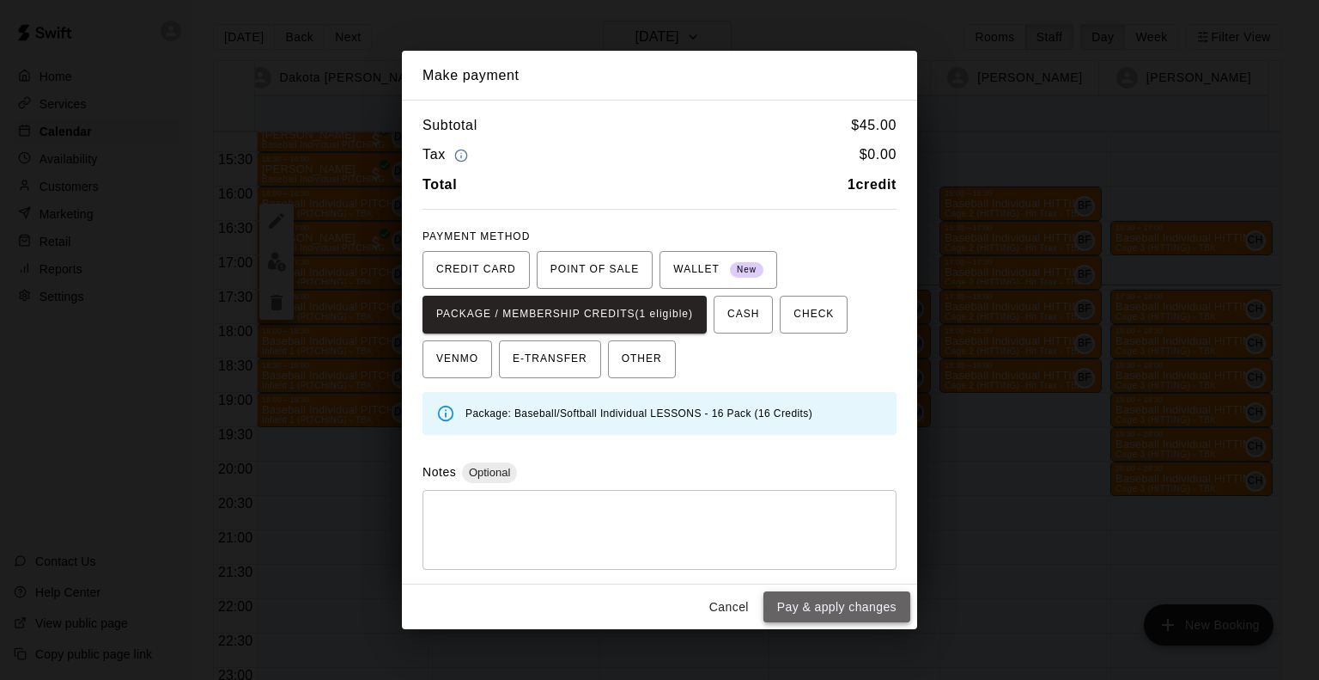
click at [801, 604] on button "Pay & apply changes" at bounding box center [837, 607] width 147 height 32
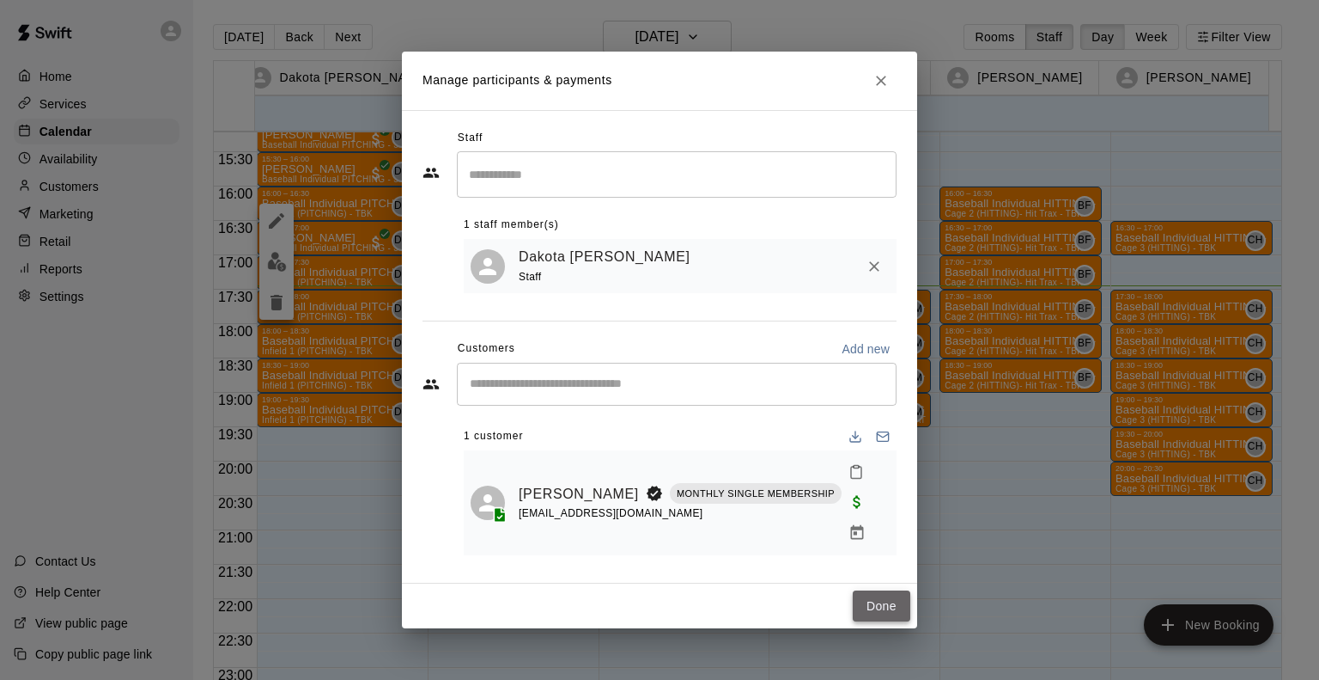
click at [881, 590] on button "Done" at bounding box center [882, 606] width 58 height 32
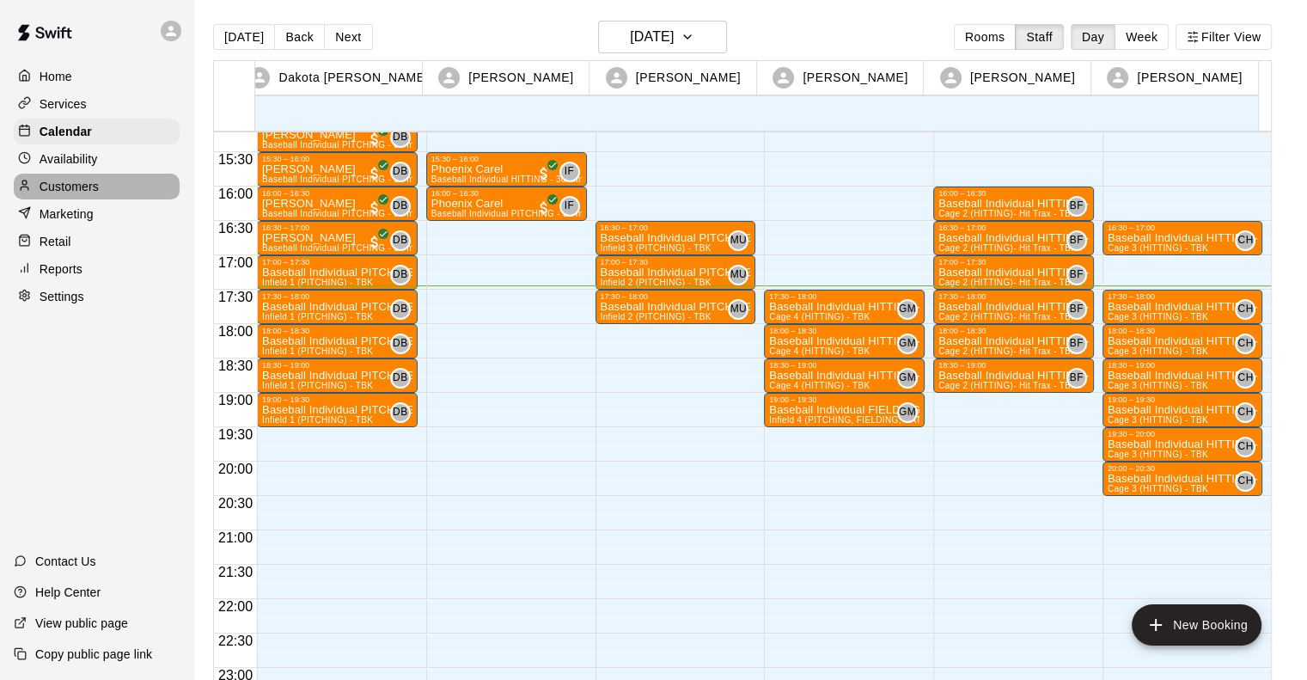
click at [74, 195] on p "Customers" at bounding box center [69, 186] width 59 height 17
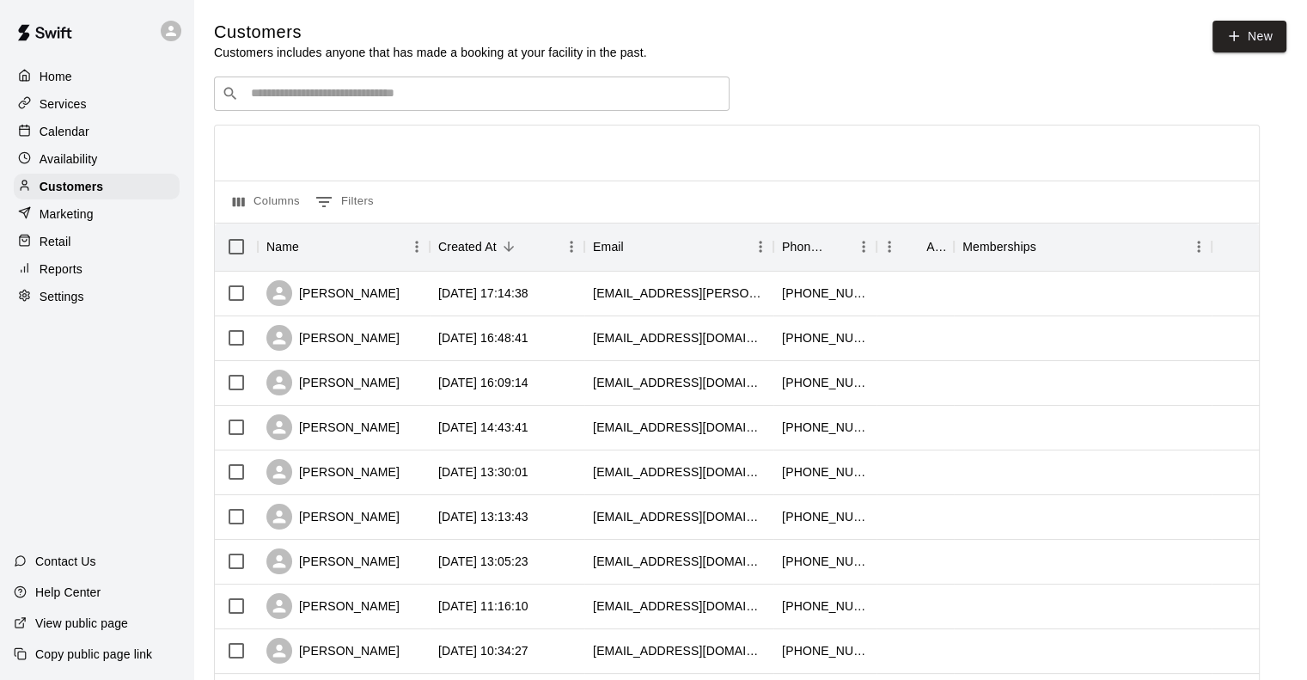
click at [402, 79] on div "​ ​" at bounding box center [471, 93] width 515 height 34
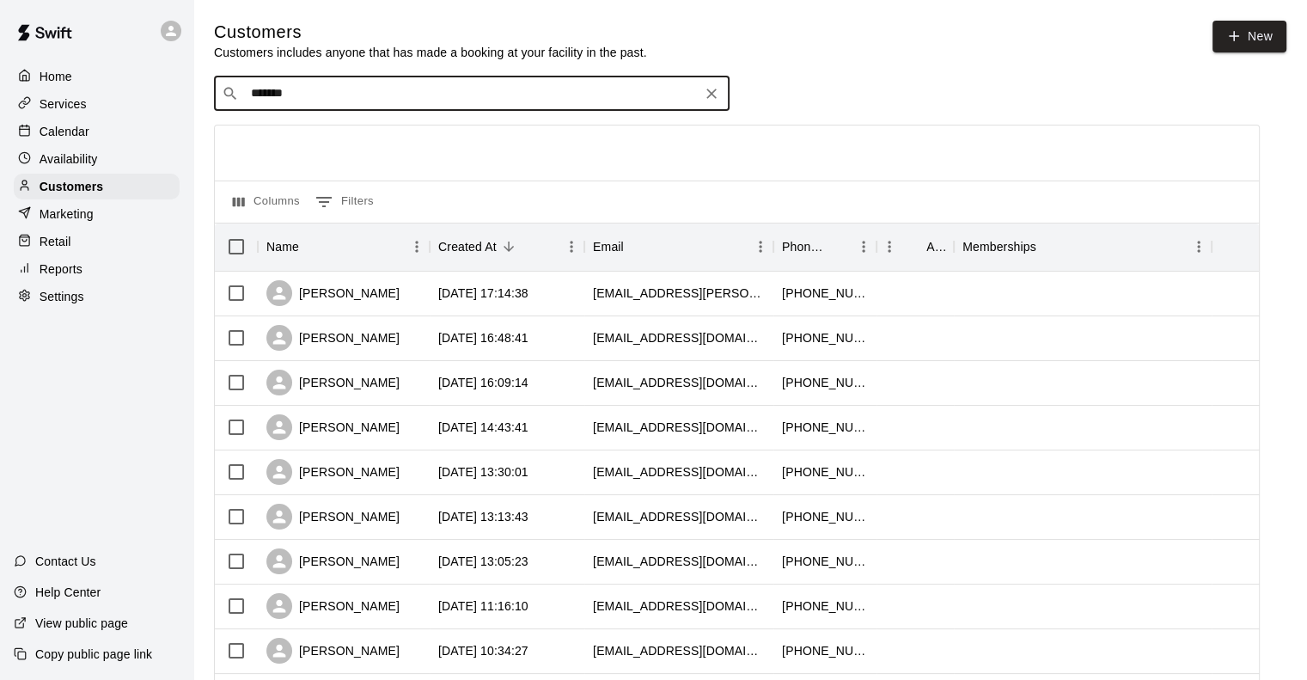
type input "********"
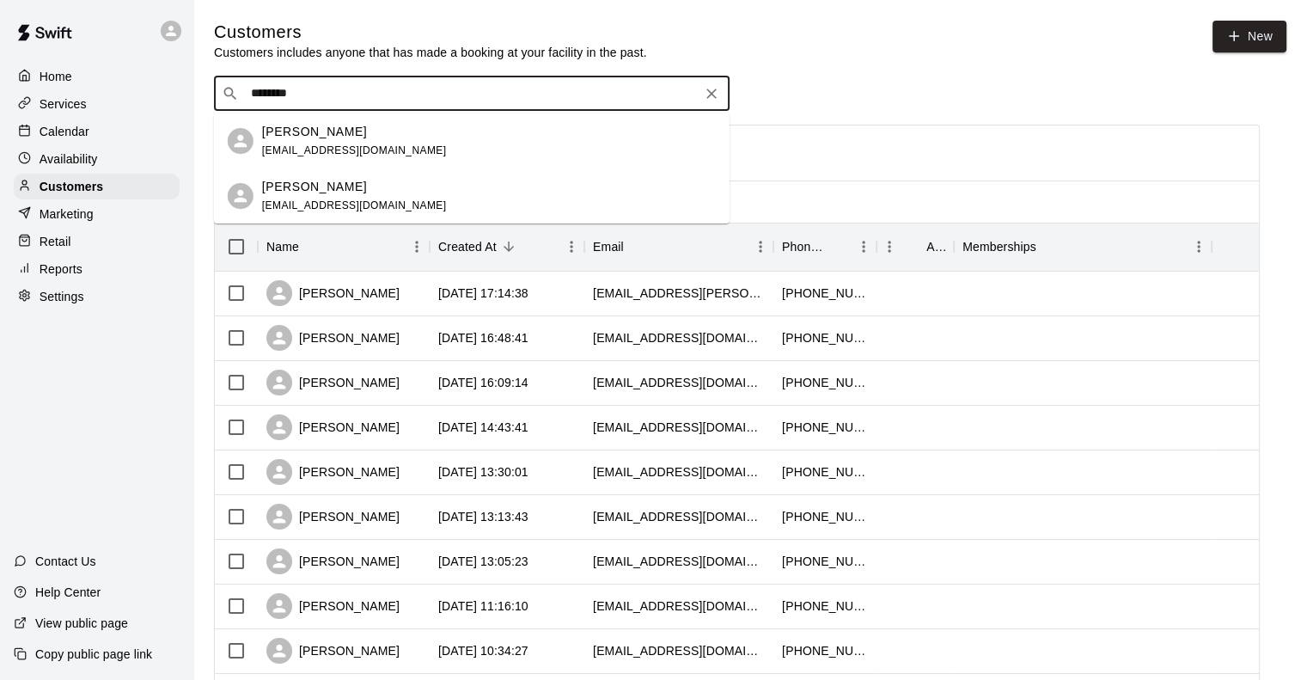
click at [353, 131] on div "Brad Marriott" at bounding box center [354, 132] width 185 height 18
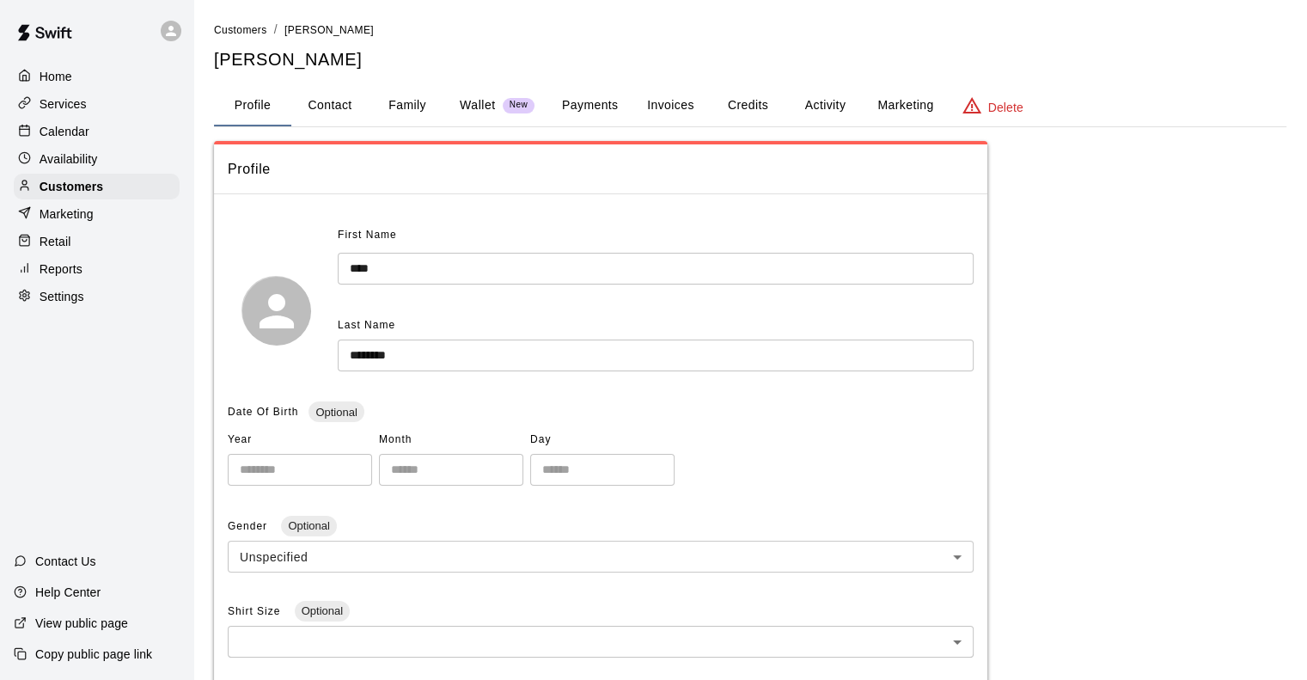
click at [594, 106] on button "Payments" at bounding box center [589, 105] width 83 height 41
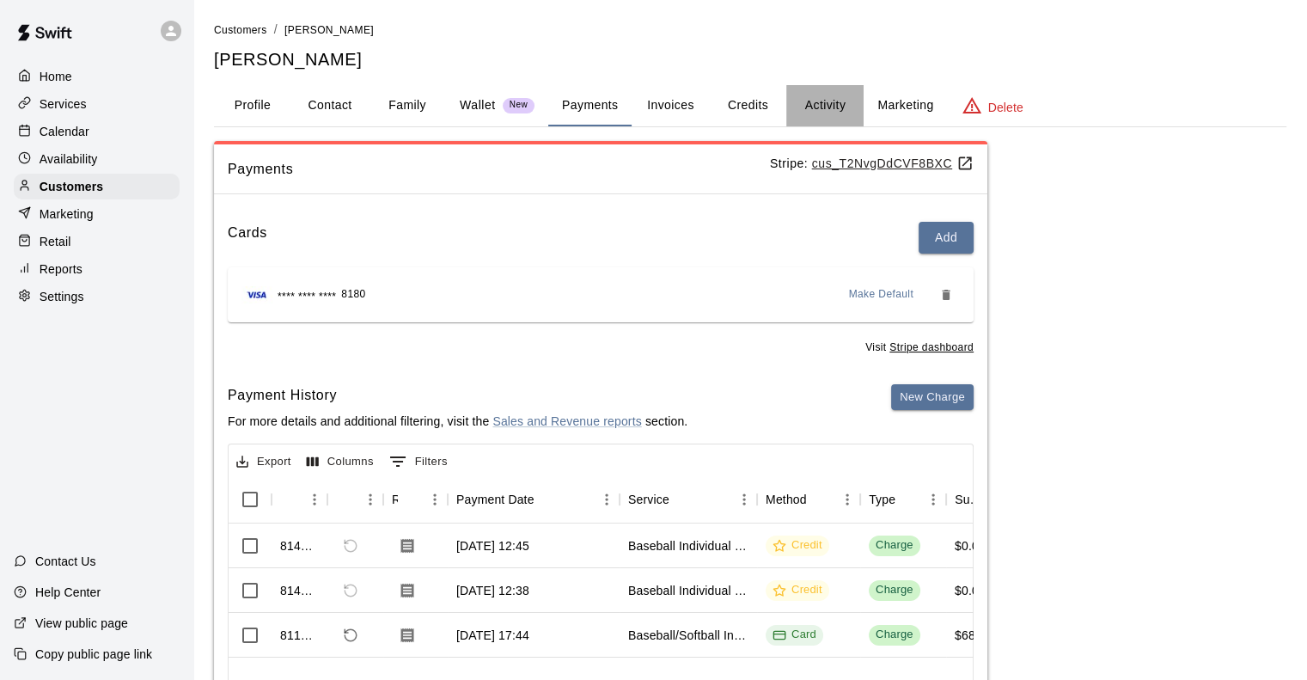
click at [832, 111] on button "Activity" at bounding box center [824, 105] width 77 height 41
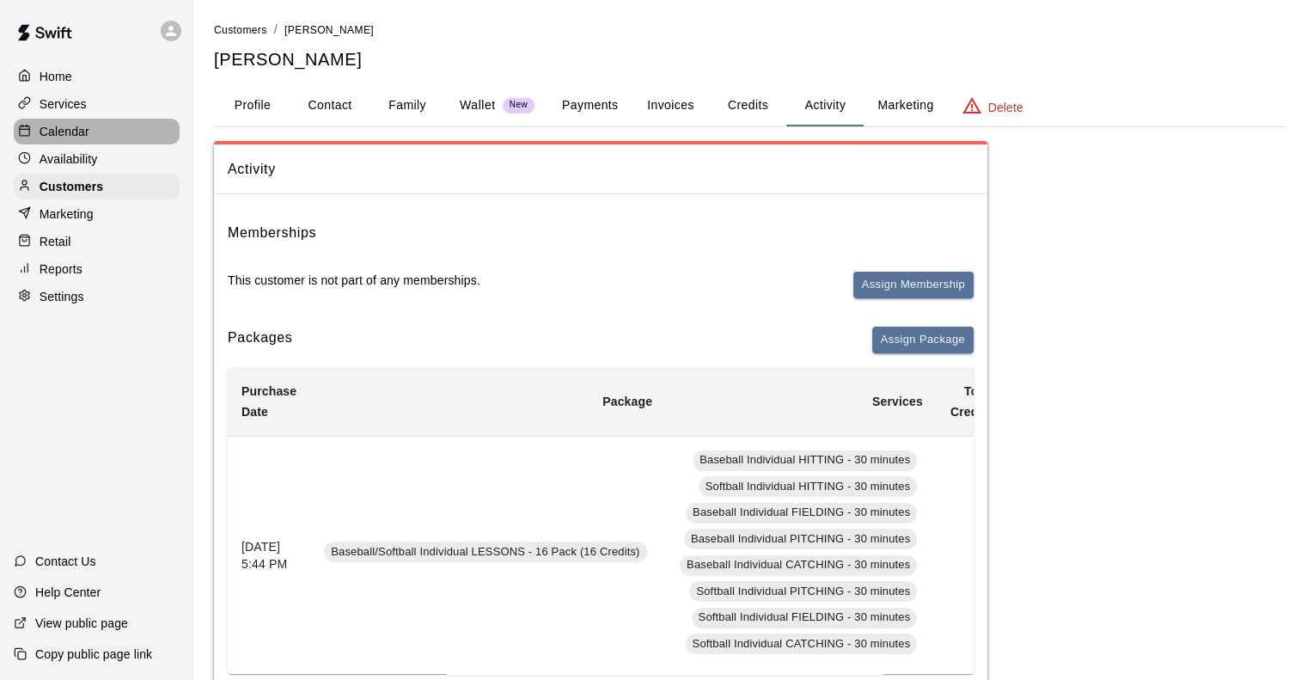
click at [61, 131] on p "Calendar" at bounding box center [65, 131] width 50 height 17
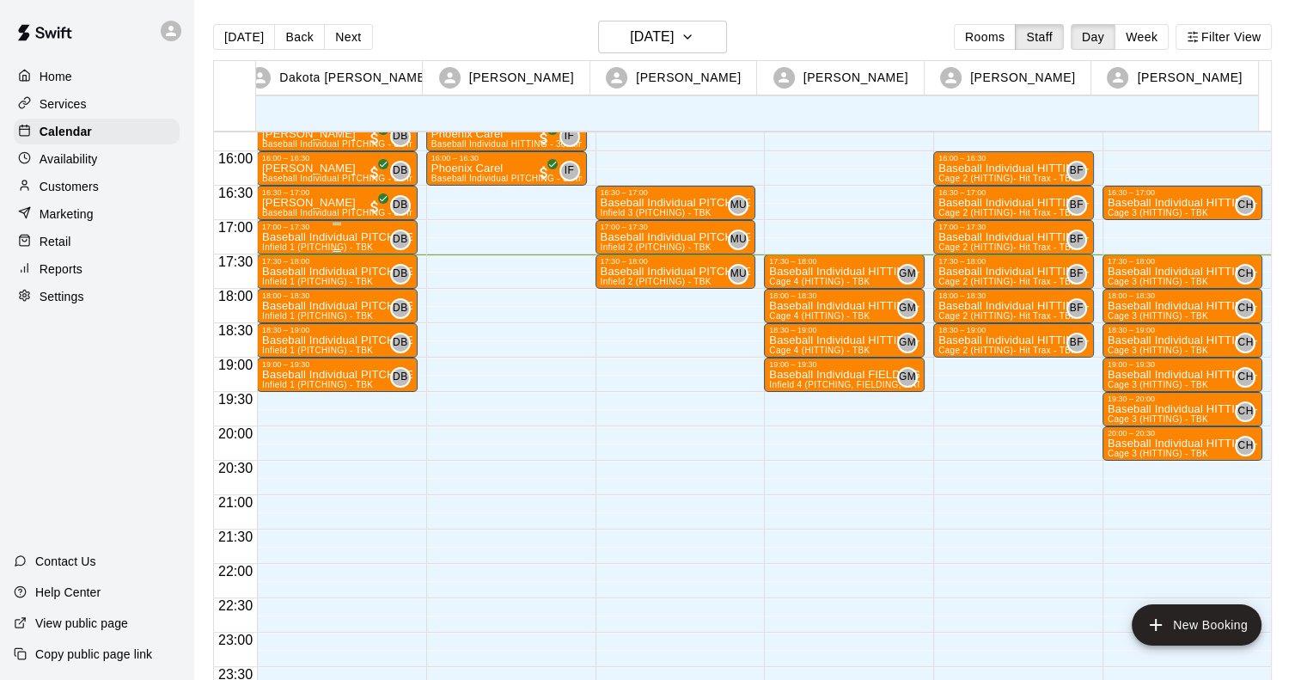
scroll to position [1038, 0]
